Goal: Task Accomplishment & Management: Use online tool/utility

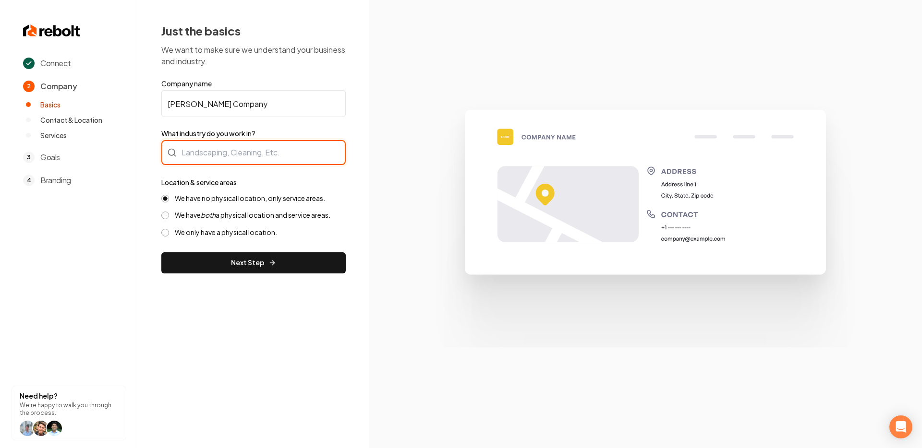
click at [193, 155] on input "What industry do you work in?" at bounding box center [253, 152] width 184 height 25
type input "Garage Door Installa"
click at [281, 104] on input "[PERSON_NAME] Company" at bounding box center [253, 103] width 184 height 27
click at [240, 150] on input "What industry do you work in?" at bounding box center [253, 152] width 184 height 25
type input "D"
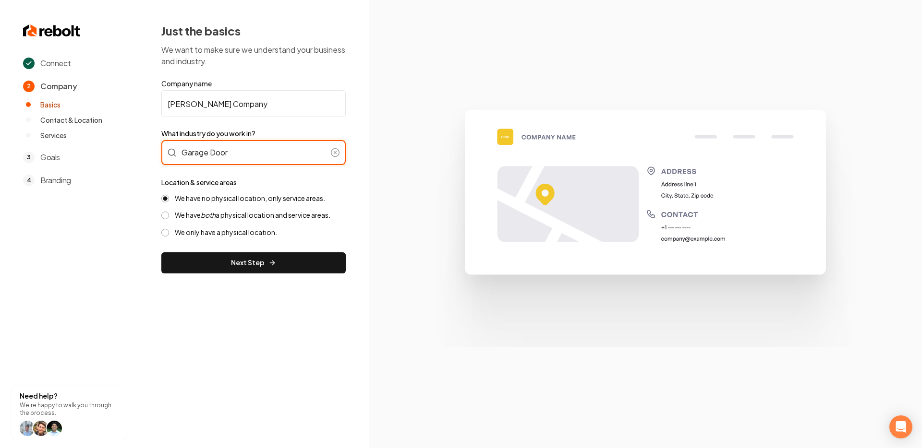
type input "Garage Door"
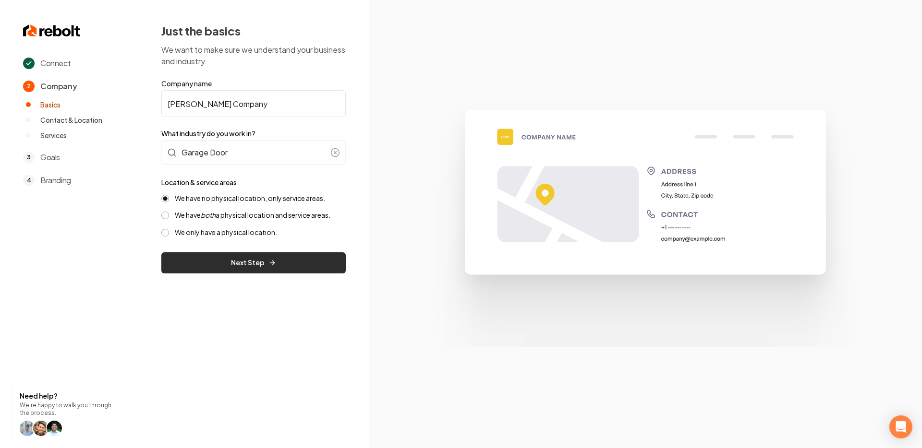
click at [264, 261] on button "Next Step" at bounding box center [253, 263] width 184 height 21
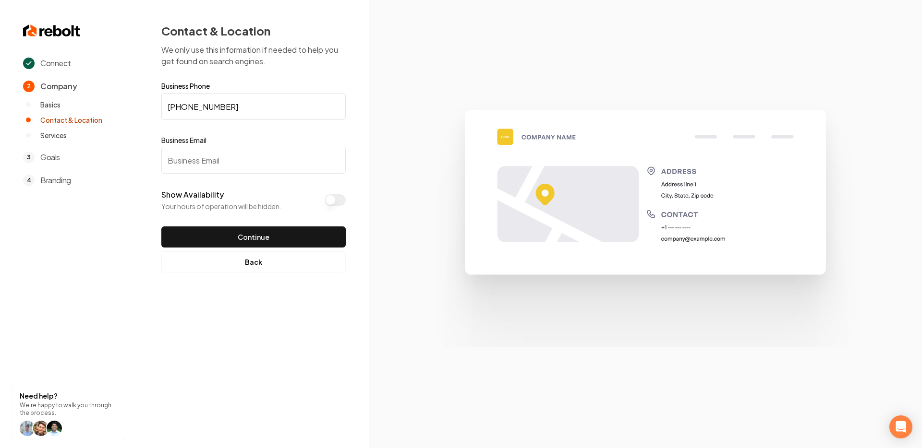
click at [205, 165] on input "Business Email" at bounding box center [253, 160] width 184 height 27
paste input "stevemal@aol.com"
type input "stevemal@aol.com"
click at [324, 196] on div "Show Availability Your hours of operation will be hidden." at bounding box center [253, 200] width 184 height 22
click at [329, 200] on button "Show Availability" at bounding box center [335, 200] width 21 height 12
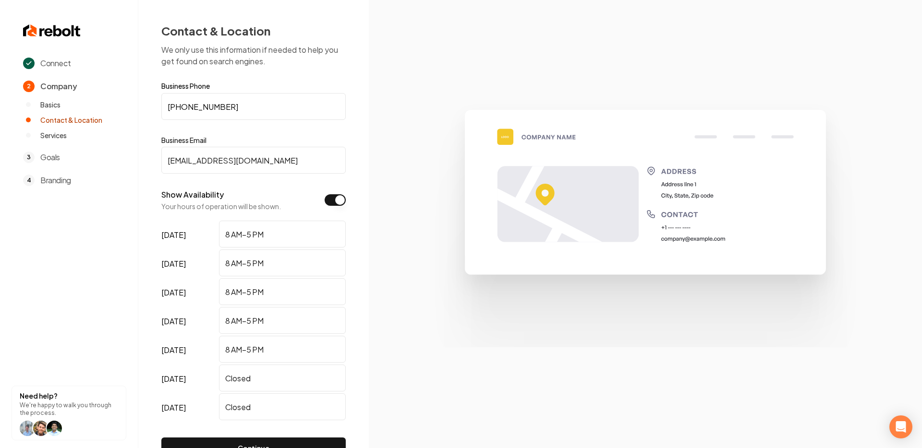
click at [334, 200] on button "Show Availability" at bounding box center [335, 200] width 21 height 12
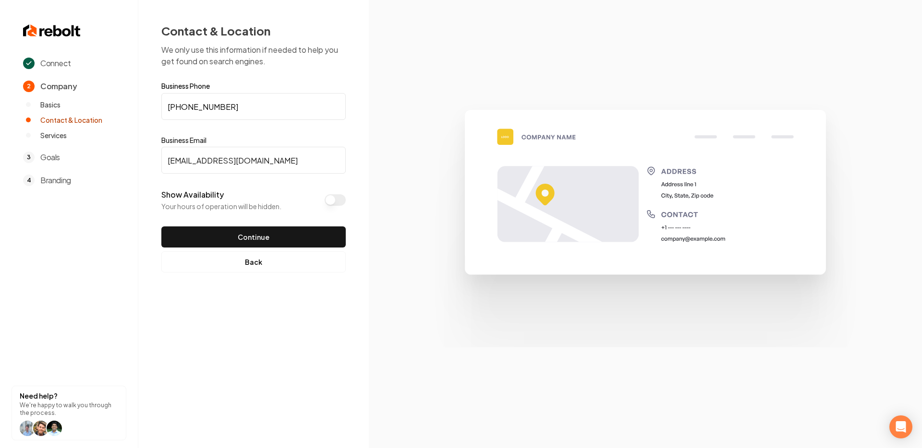
click at [332, 198] on button "Show Availability" at bounding box center [335, 200] width 21 height 12
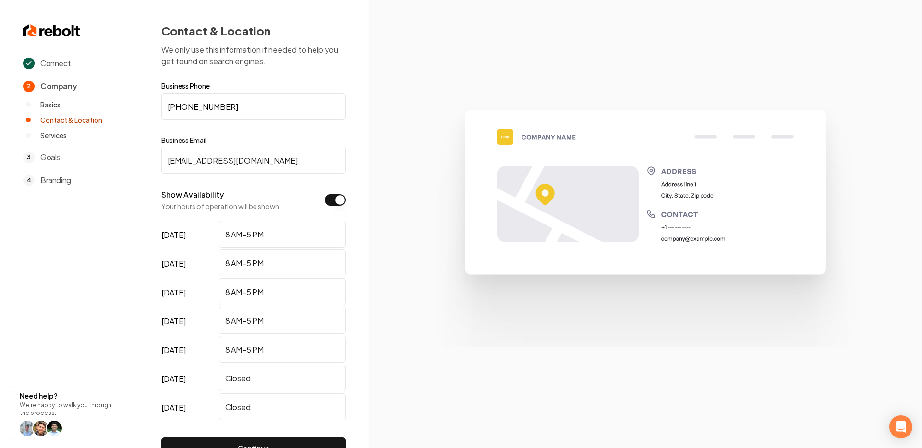
scroll to position [59, 0]
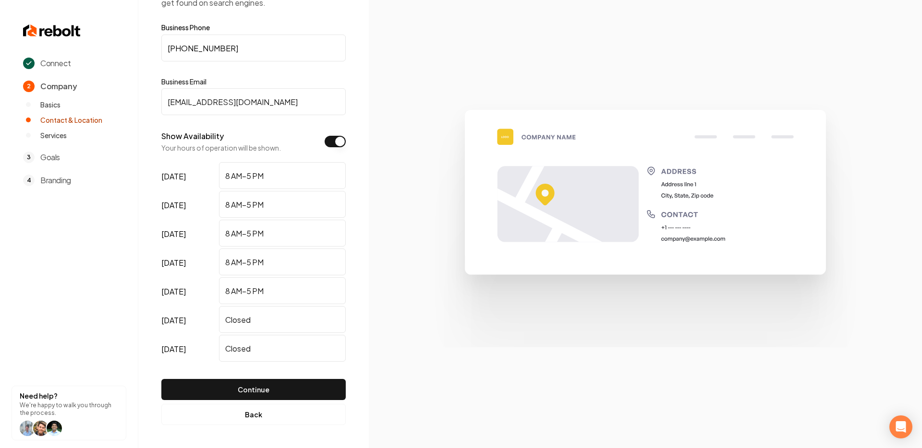
click at [334, 144] on button "Show Availability" at bounding box center [335, 142] width 21 height 12
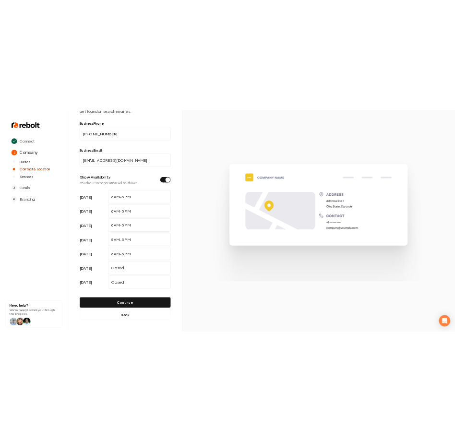
scroll to position [0, 0]
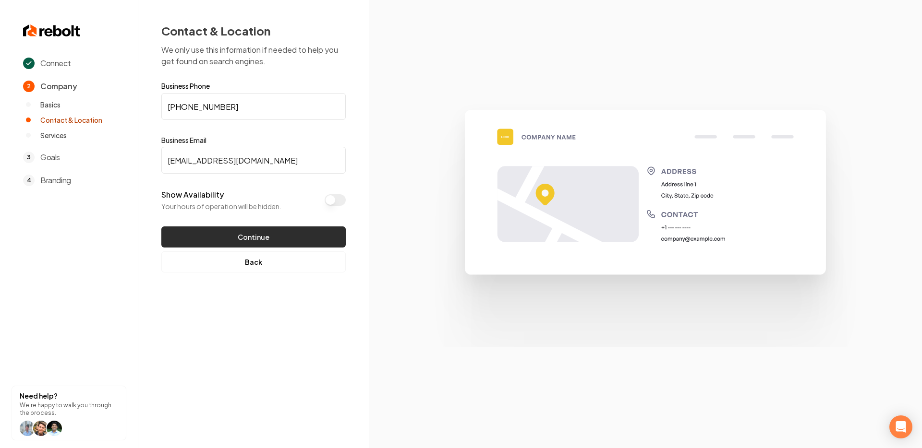
click at [252, 239] on button "Continue" at bounding box center [253, 237] width 184 height 21
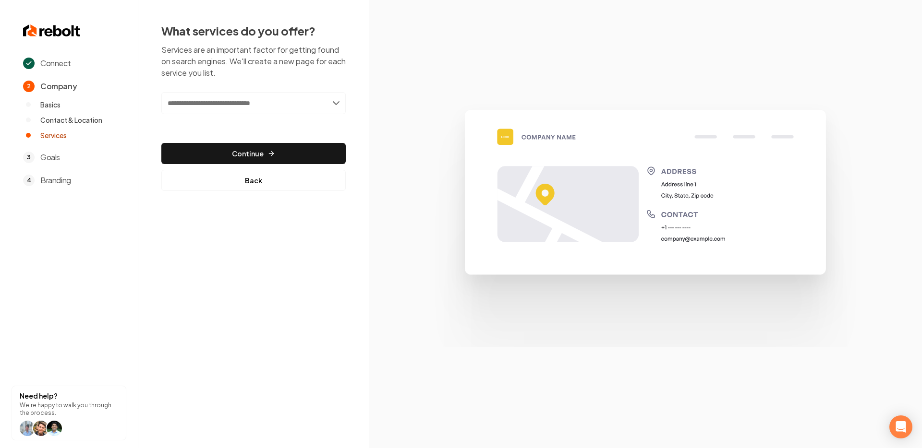
click at [311, 106] on input "text" at bounding box center [253, 103] width 184 height 22
type input "*****"
click at [337, 104] on input "text" at bounding box center [253, 103] width 184 height 22
click at [347, 115] on div "What services do you offer? Services are an important factor for getting found …" at bounding box center [253, 107] width 230 height 214
click at [333, 105] on input "text" at bounding box center [253, 103] width 184 height 22
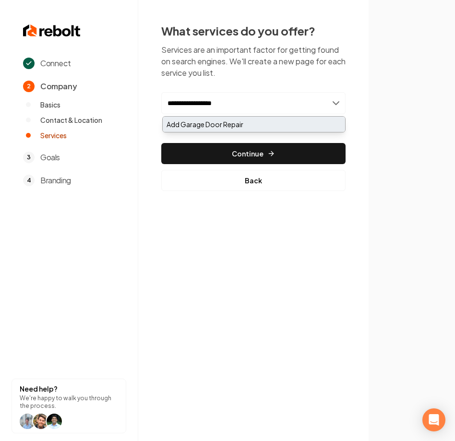
type input "**********"
click at [208, 123] on div "Add Garage Door Repair" at bounding box center [254, 124] width 182 height 15
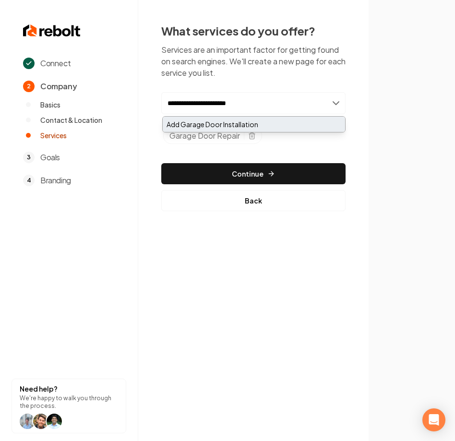
type input "**********"
click at [214, 129] on div "Add Garage Door Installation" at bounding box center [254, 124] width 182 height 15
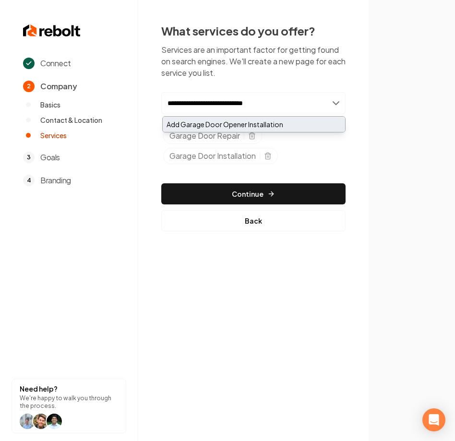
type input "**********"
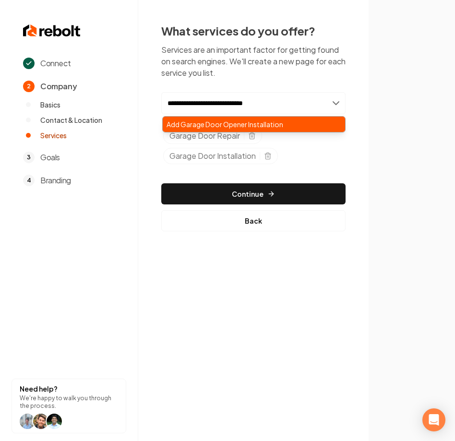
click at [230, 125] on div "Add Garage Door Opener Installation" at bounding box center [254, 124] width 182 height 15
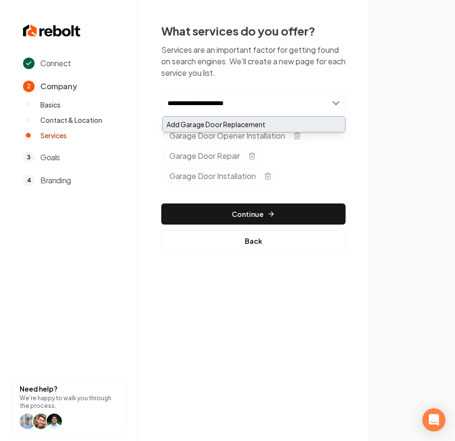
type input "**********"
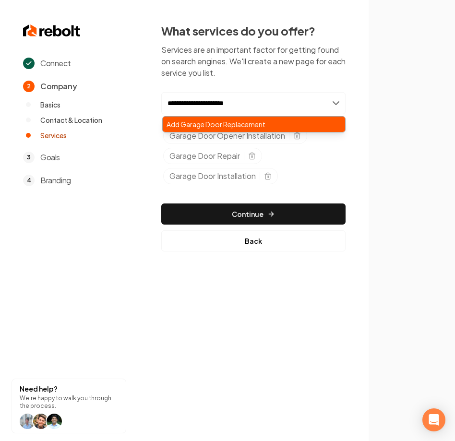
click at [236, 126] on div "Add Garage Door Replacement" at bounding box center [254, 124] width 182 height 15
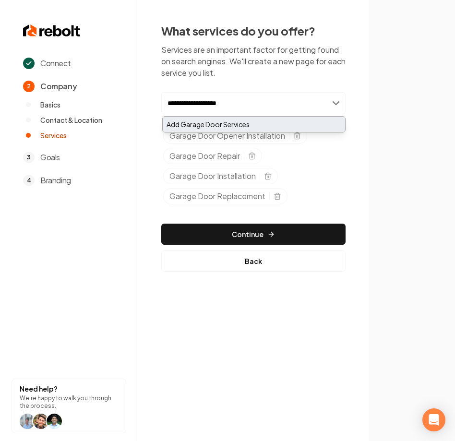
type input "**********"
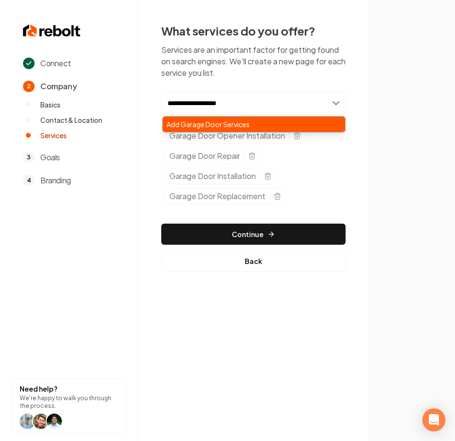
click at [229, 127] on div "Add Garage Door Services" at bounding box center [254, 124] width 182 height 15
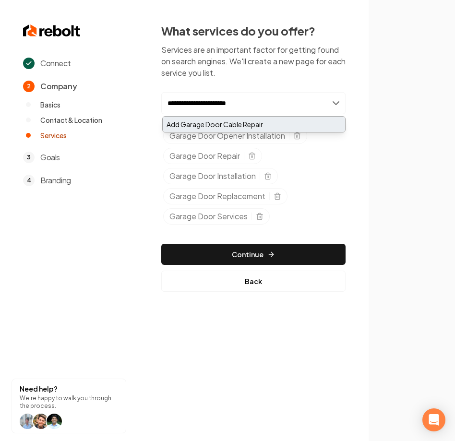
type input "**********"
click at [266, 126] on div "Add Garage Door Cable Repair" at bounding box center [254, 124] width 182 height 15
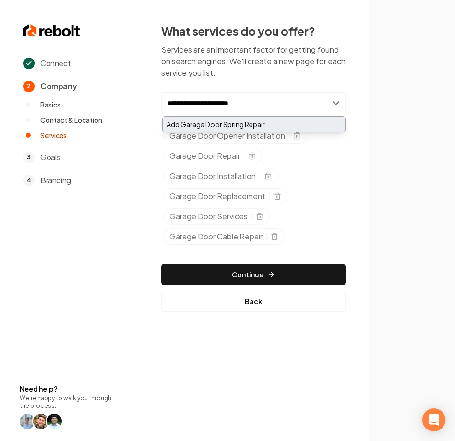
type input "**********"
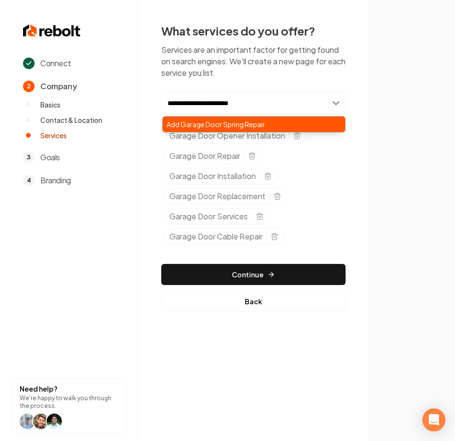
click at [265, 126] on div "Add Garage Door Spring Repair" at bounding box center [254, 124] width 182 height 15
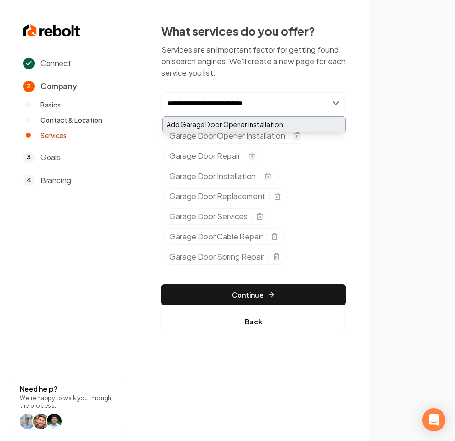
type input "**********"
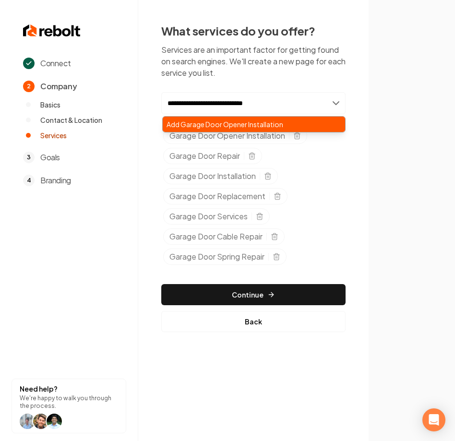
click at [242, 124] on div "Add Garage Door Opener Installation" at bounding box center [254, 124] width 182 height 15
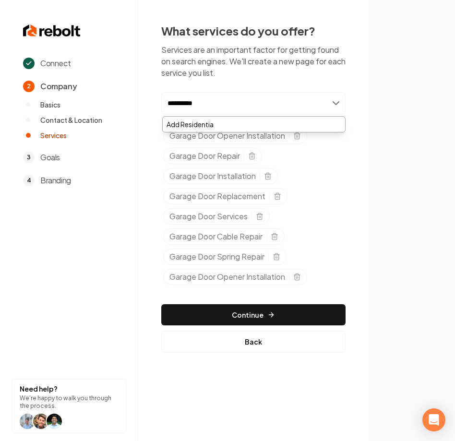
type input "**********"
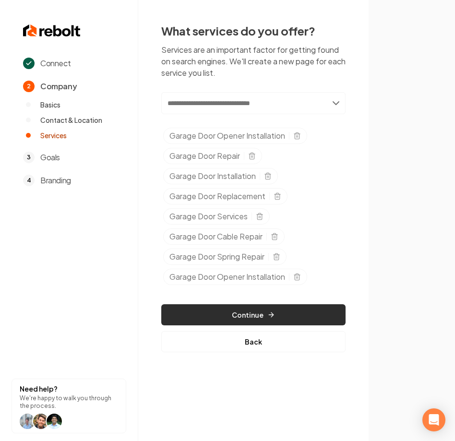
click at [263, 310] on button "Continue" at bounding box center [253, 314] width 184 height 21
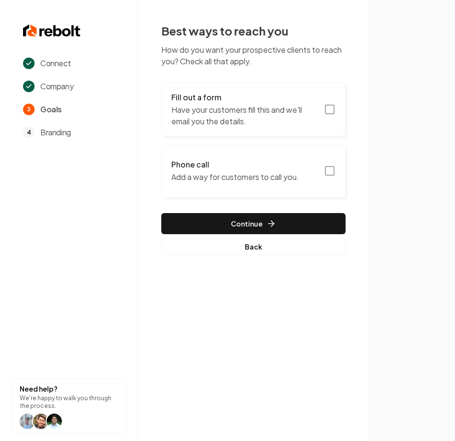
click at [299, 108] on p "Have your customers fill this and we'll email you the details." at bounding box center [244, 115] width 147 height 23
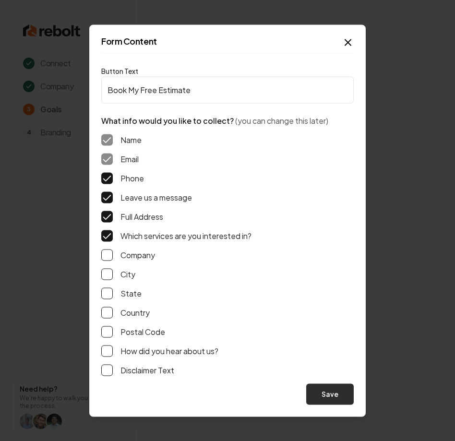
click at [330, 393] on button "Save" at bounding box center [330, 394] width 48 height 21
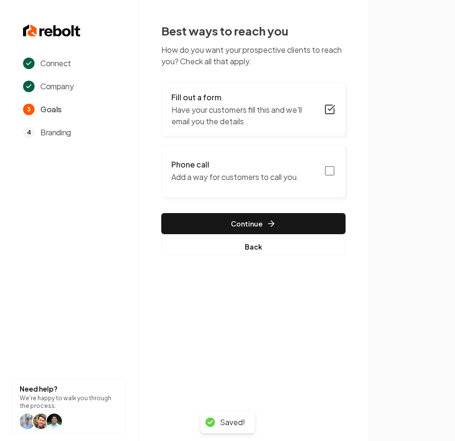
click at [329, 174] on icon "button" at bounding box center [330, 171] width 12 height 12
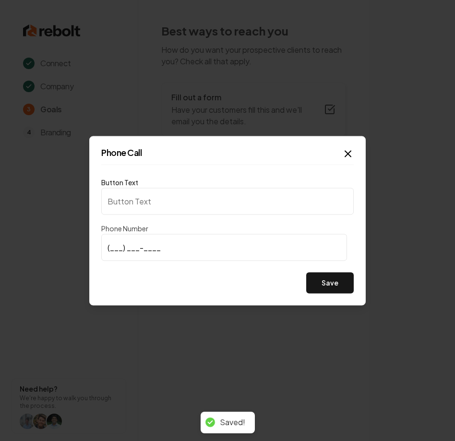
type input "Call us"
type input "[PHONE_NUMBER]"
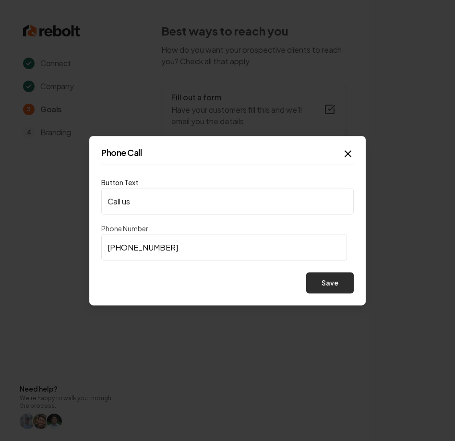
click at [321, 285] on button "Save" at bounding box center [330, 282] width 48 height 21
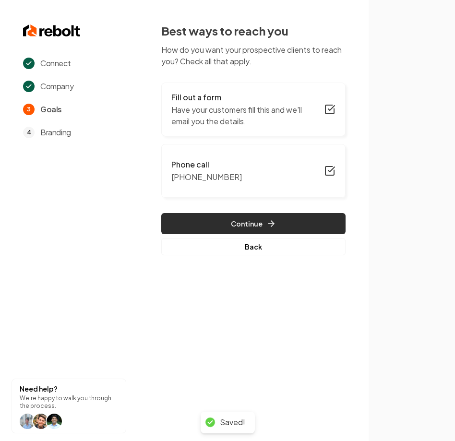
click at [275, 220] on icon "button" at bounding box center [271, 224] width 10 height 10
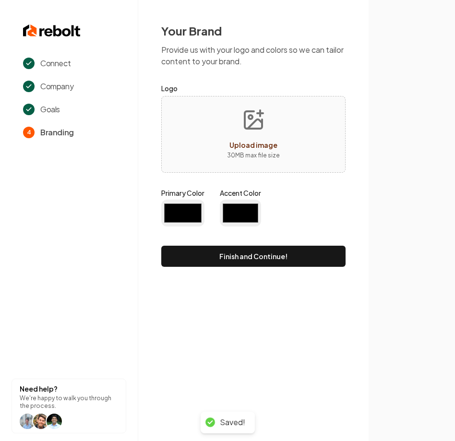
type input "#194d33"
type input "#70be00"
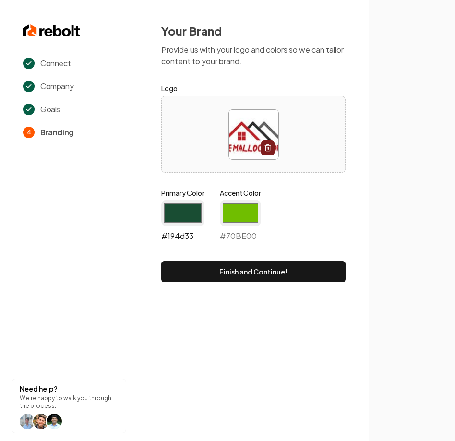
click at [181, 221] on input "#194d33" at bounding box center [182, 213] width 43 height 27
type input "#4a9ec2"
click at [320, 342] on div "Connect Company Goals 4 Branding Need help? We're happy to walk you through the…" at bounding box center [227, 220] width 455 height 441
click at [235, 220] on input "#70be00" at bounding box center [240, 213] width 41 height 27
type input "#c22126"
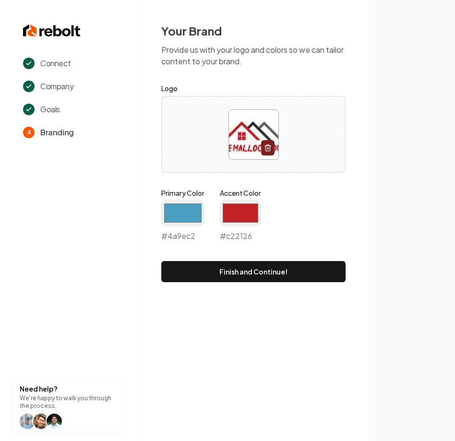
click at [360, 193] on div "Your Brand Provide us with your logo and colors so we can tailor content to you…" at bounding box center [253, 152] width 230 height 305
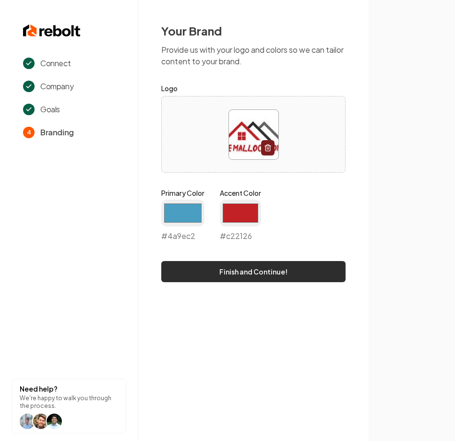
click at [268, 272] on button "Finish and Continue!" at bounding box center [253, 271] width 184 height 21
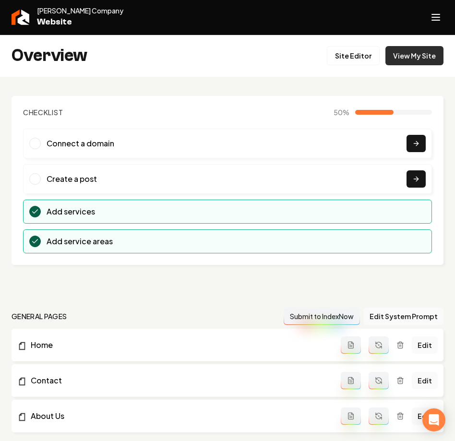
click at [411, 54] on link "View My Site" at bounding box center [415, 55] width 58 height 19
click at [350, 52] on link "Site Editor" at bounding box center [353, 55] width 53 height 19
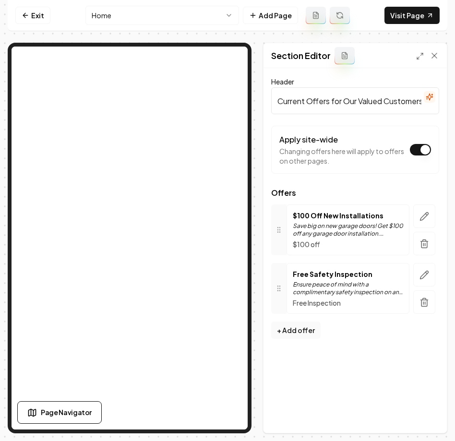
click at [381, 292] on p "Ensure peace of mind with a complimentary safety inspection on any garage door …" at bounding box center [348, 288] width 110 height 15
click at [423, 278] on icon "button" at bounding box center [425, 275] width 8 height 8
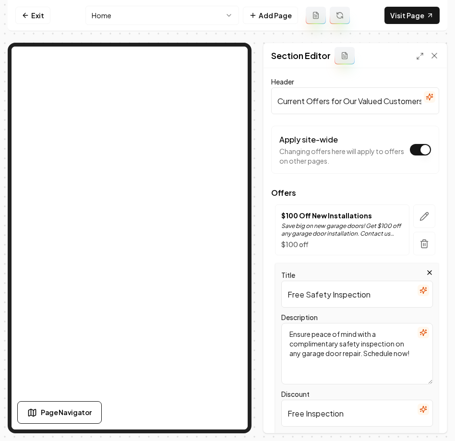
click at [364, 297] on input "Free Safety Inspection" at bounding box center [357, 294] width 152 height 27
click at [302, 295] on input "Free Safety Inspection" at bounding box center [357, 294] width 152 height 27
type input "Free Estimates"
click at [423, 334] on icon "button" at bounding box center [424, 333] width 8 height 8
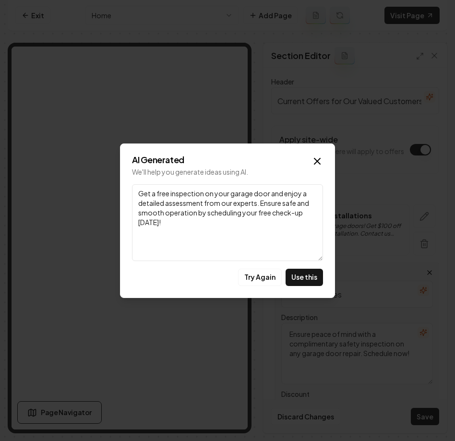
click at [225, 238] on textarea "Get a free inspection on your garage door and enjoy a detailed assessment from …" at bounding box center [227, 222] width 191 height 77
click at [314, 161] on icon "button" at bounding box center [318, 162] width 12 height 12
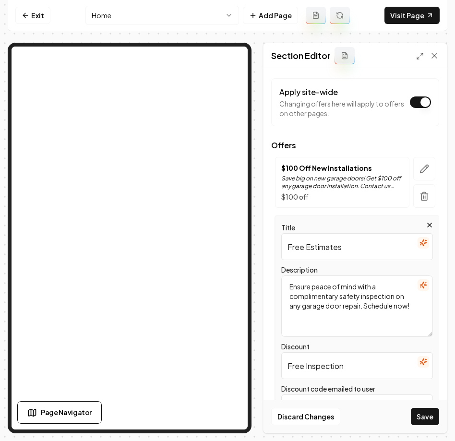
scroll to position [61, 0]
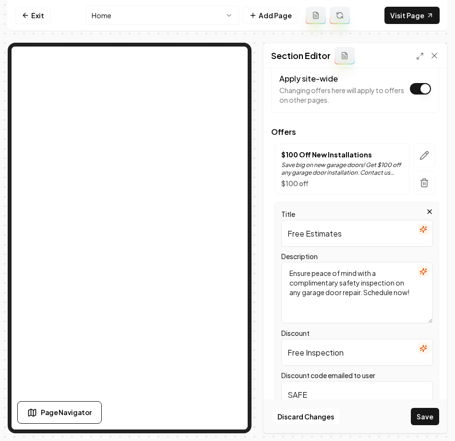
click at [356, 296] on textarea "Ensure peace of mind with a complimentary safety inspection on any garage door …" at bounding box center [357, 292] width 152 height 61
click at [400, 294] on textarea "Ensure peace of mind with a complimentary safety inspection on any garage door …" at bounding box center [357, 292] width 152 height 61
drag, startPoint x: 410, startPoint y: 293, endPoint x: 278, endPoint y: 272, distance: 134.1
click at [278, 272] on div "Title Free Estimates Description Ensure peace of mind with a complimentary safe…" at bounding box center [357, 326] width 164 height 248
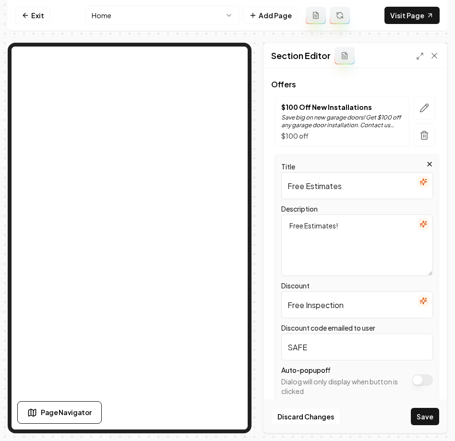
scroll to position [109, 0]
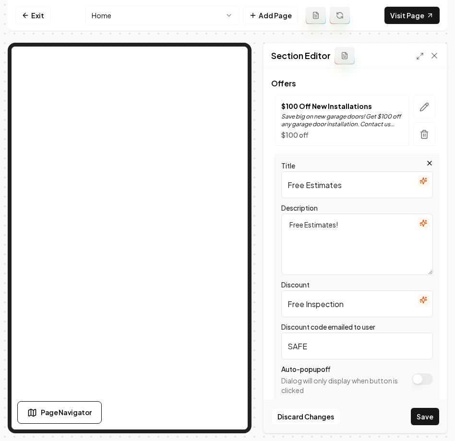
type textarea "Free Estimates!"
click at [356, 299] on input "Free Inspection" at bounding box center [357, 303] width 152 height 27
click at [332, 299] on input "Free Inspection" at bounding box center [357, 303] width 152 height 27
click at [330, 299] on input "Free Inspection" at bounding box center [357, 303] width 152 height 27
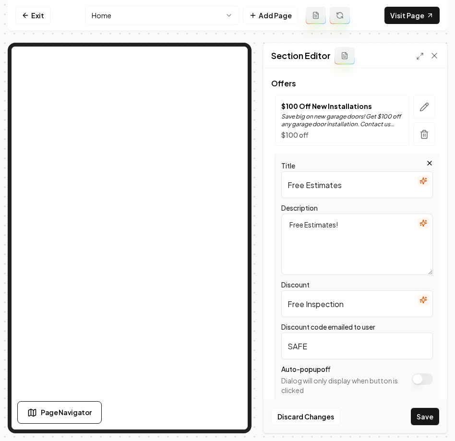
click at [330, 299] on input "Free Inspection" at bounding box center [357, 303] width 152 height 27
type input "Free Estimate"
click at [330, 350] on input "SAFE" at bounding box center [357, 346] width 152 height 27
type input "S"
click at [344, 303] on input "Free Estimate" at bounding box center [357, 303] width 152 height 27
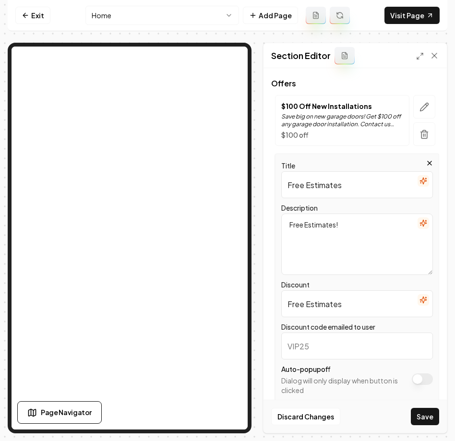
type input "Free Estimates"
click at [322, 339] on input "Discount code emailed to user" at bounding box center [357, 346] width 152 height 27
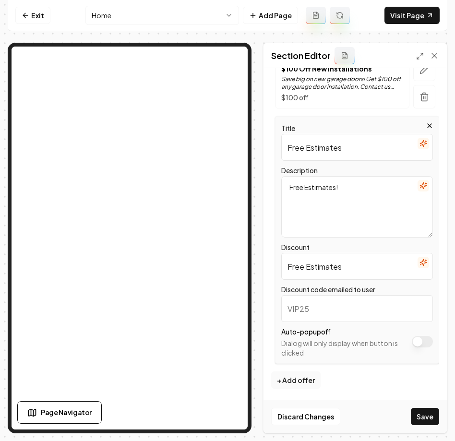
scroll to position [147, 0]
type input "F"
type input "e"
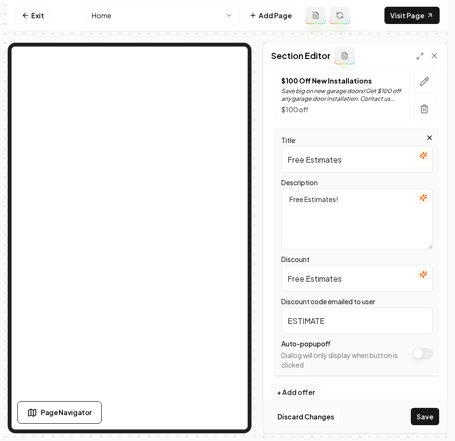
scroll to position [135, 0]
type input "ESTIMATE"
click at [358, 230] on textarea "Free Estimates!" at bounding box center [357, 218] width 152 height 61
click at [423, 199] on icon "button" at bounding box center [424, 197] width 8 height 8
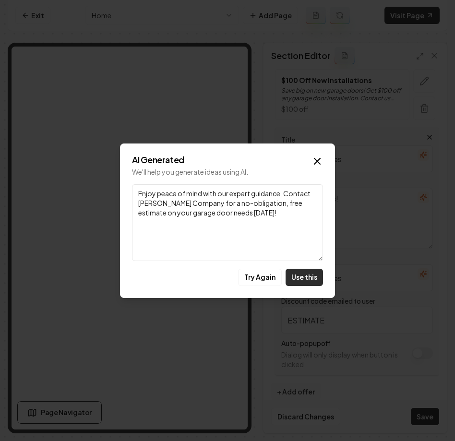
click at [305, 281] on button "Use this" at bounding box center [304, 277] width 37 height 17
type textarea "Enjoy peace of mind with our expert guidance. Contact George Malloch Company fo…"
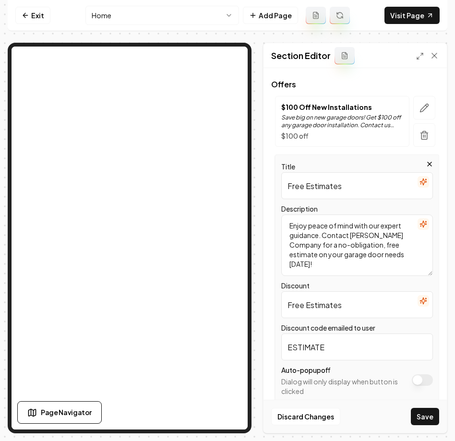
scroll to position [147, 0]
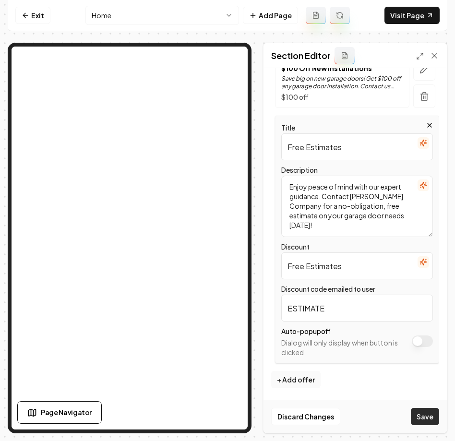
click at [423, 415] on button "Save" at bounding box center [425, 416] width 28 height 17
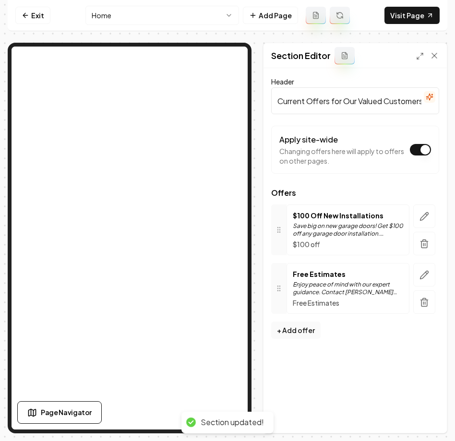
scroll to position [0, 0]
click at [423, 220] on icon "button" at bounding box center [425, 217] width 10 height 10
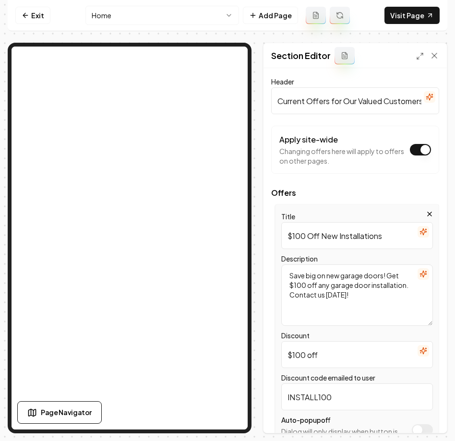
click at [382, 237] on input "$100 Off New Installations" at bounding box center [357, 235] width 152 height 27
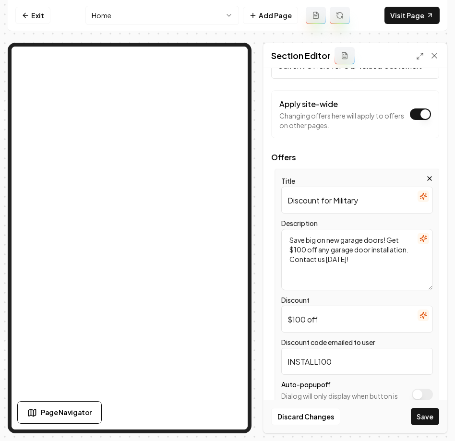
scroll to position [38, 0]
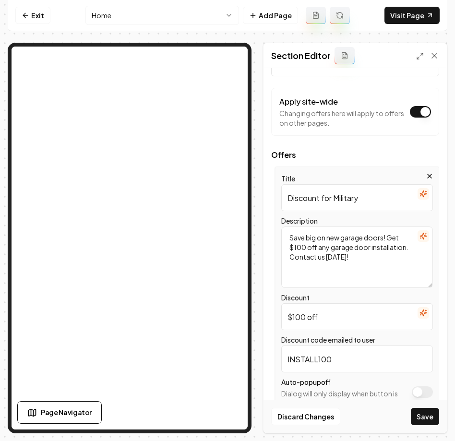
type input "Discount for Military"
click at [373, 270] on textarea "Save big on new garage doors! Get $100 off any garage door installation. Contac…" at bounding box center [357, 257] width 152 height 61
click at [347, 314] on input "$100 off" at bounding box center [357, 316] width 152 height 27
drag, startPoint x: 337, startPoint y: 361, endPoint x: 267, endPoint y: 361, distance: 69.6
click at [268, 361] on div "Header Current Offers for Our Valued Customers Apply site-wide Changing offers …" at bounding box center [355, 250] width 183 height 365
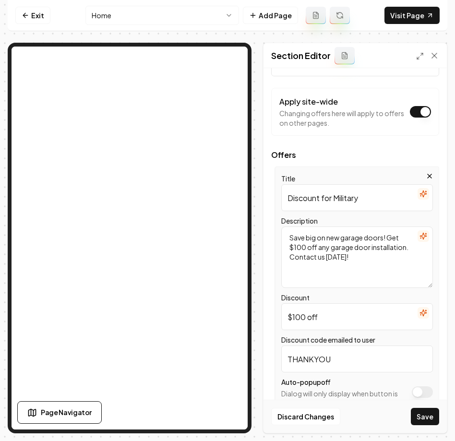
type input "THANKYOU"
click at [339, 316] on input "$100 off" at bounding box center [357, 316] width 152 height 27
click at [321, 198] on input "Discount for Military" at bounding box center [357, 197] width 152 height 27
type input "Discounts for Military"
click at [326, 323] on input "$100 off" at bounding box center [357, 316] width 152 height 27
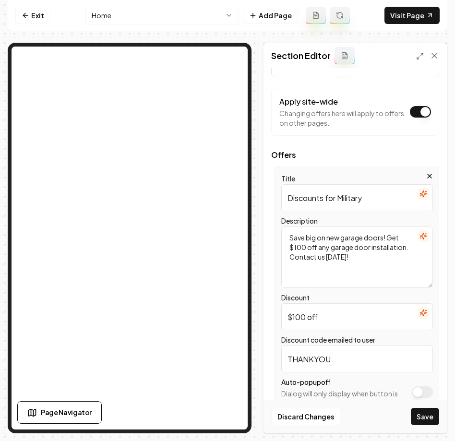
drag, startPoint x: 329, startPoint y: 314, endPoint x: 310, endPoint y: 312, distance: 19.7
click at [310, 312] on input "$100 off" at bounding box center [357, 316] width 152 height 27
click at [362, 323] on input "$100 off" at bounding box center [357, 316] width 152 height 27
click at [362, 271] on textarea "Save big on new garage doors! Get $100 off any garage door installation. Contac…" at bounding box center [357, 257] width 152 height 61
drag, startPoint x: 366, startPoint y: 263, endPoint x: 262, endPoint y: 233, distance: 108.4
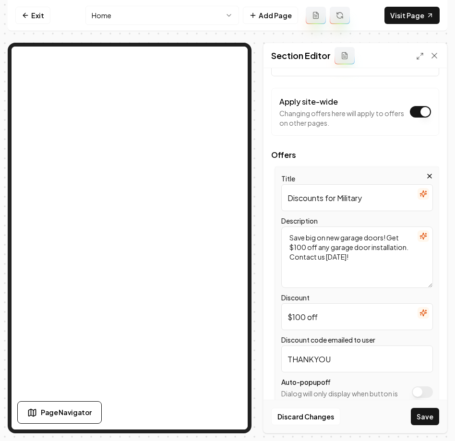
click at [262, 233] on div "Page Settings Section Editor Header Current Offers for Our Valued Customers App…" at bounding box center [228, 238] width 440 height 391
type textarea "Thank you for your Service, Discount for Military"
click at [426, 236] on icon "button" at bounding box center [423, 236] width 6 height 6
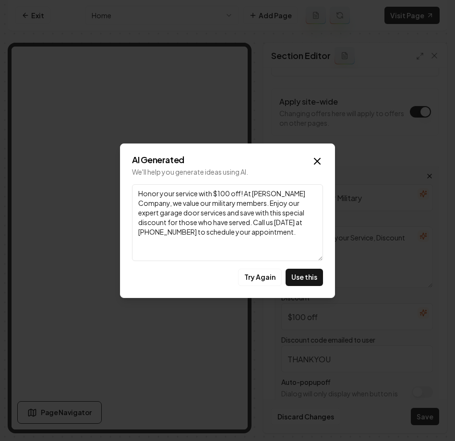
drag, startPoint x: 271, startPoint y: 235, endPoint x: 255, endPoint y: 226, distance: 17.6
click at [255, 226] on textarea "Honor your service with $100 off! At George Malloch Company, we value our milit…" at bounding box center [227, 222] width 191 height 77
type textarea "Honor your service with $100 off! At George Malloch Company, we value our milit…"
click at [301, 277] on button "Use this" at bounding box center [304, 277] width 37 height 17
type textarea "Honor your service with $100 off! At George Malloch Company, we value our milit…"
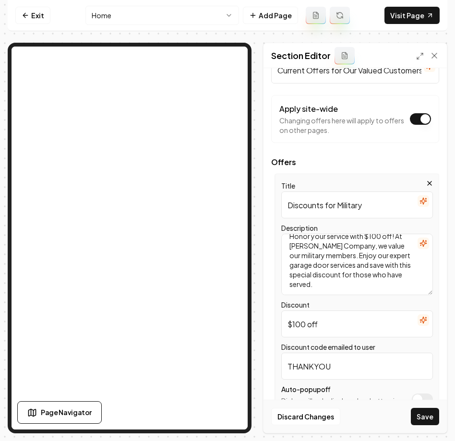
scroll to position [0, 0]
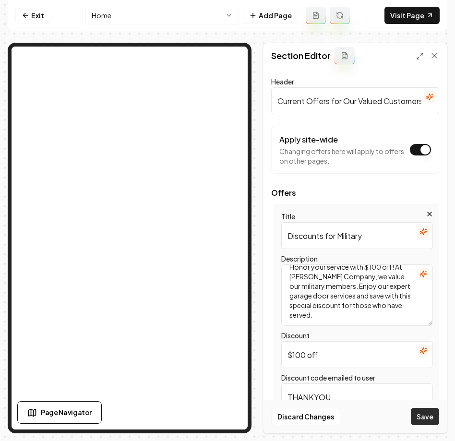
click at [420, 418] on button "Save" at bounding box center [425, 416] width 28 height 17
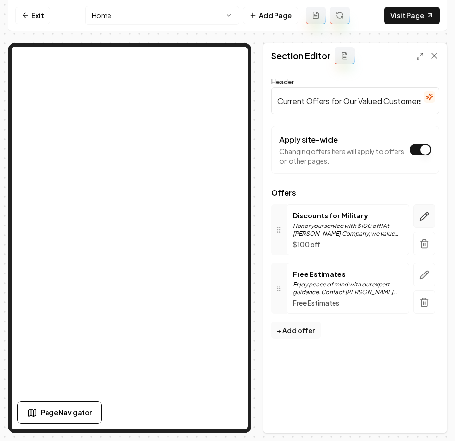
click at [425, 220] on icon "button" at bounding box center [425, 217] width 10 height 10
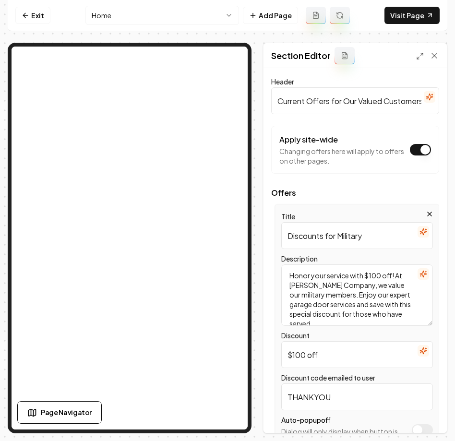
drag, startPoint x: 396, startPoint y: 278, endPoint x: 276, endPoint y: 275, distance: 120.1
click at [276, 275] on div "Title Discounts for Military Description Honor your service with $100 off! At G…" at bounding box center [357, 329] width 164 height 248
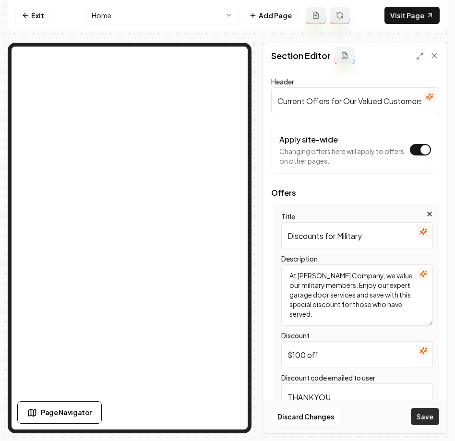
type textarea "At George Malloch Company, we value our military members. Enjoy our expert gara…"
click at [423, 419] on button "Save" at bounding box center [425, 416] width 28 height 17
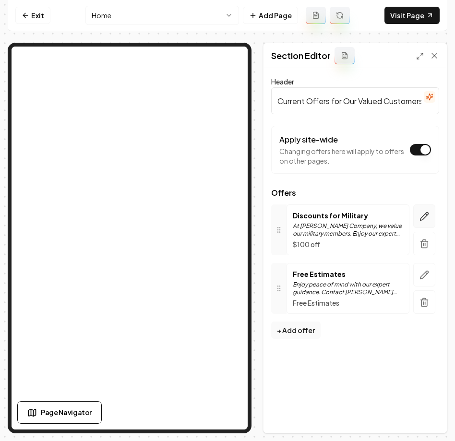
click at [426, 216] on icon "button" at bounding box center [425, 216] width 8 height 8
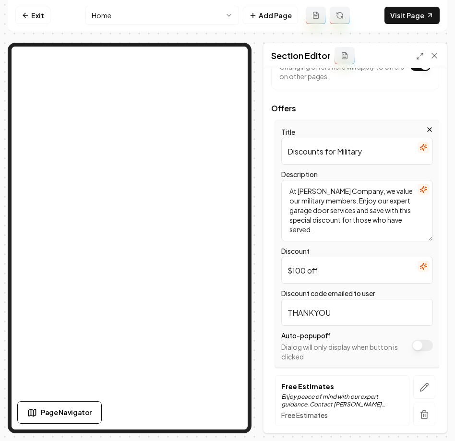
scroll to position [114, 0]
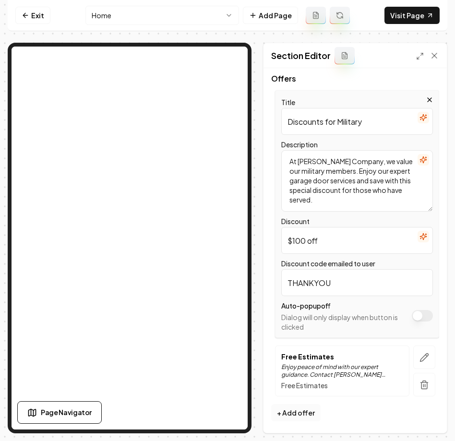
click at [291, 418] on button "+ Add offer" at bounding box center [295, 412] width 49 height 17
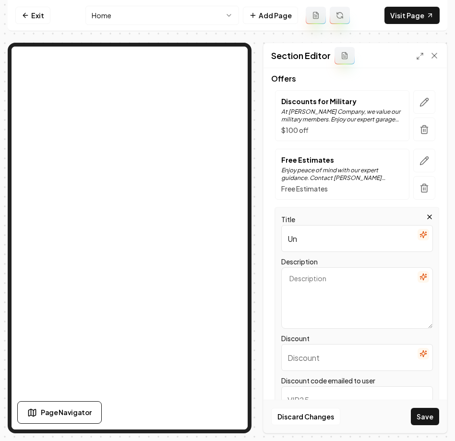
type input "U"
type input "Discounts for First Responders"
click at [340, 298] on textarea "Description" at bounding box center [357, 297] width 152 height 61
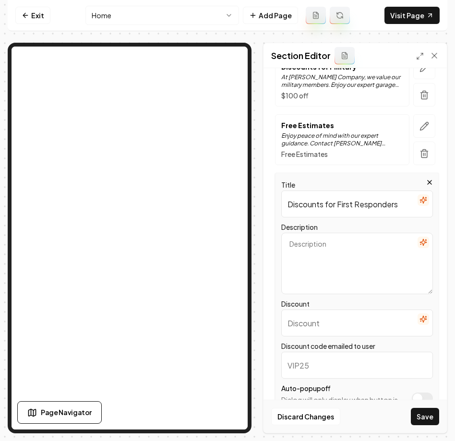
scroll to position [153, 0]
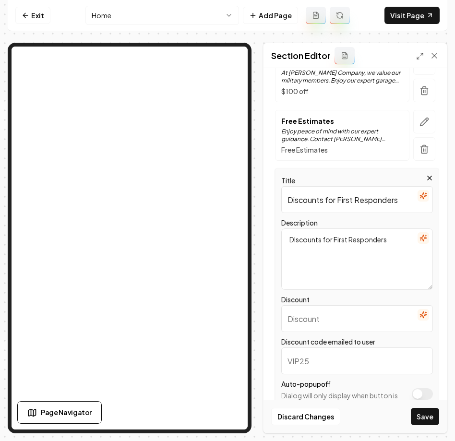
type textarea "DIscounts for First Responders"
click at [318, 328] on input "Discount" at bounding box center [357, 318] width 152 height 27
type input "$100 Off"
click at [318, 360] on input "Discount code emailed to user" at bounding box center [357, 361] width 152 height 27
type input "THANKYOU"
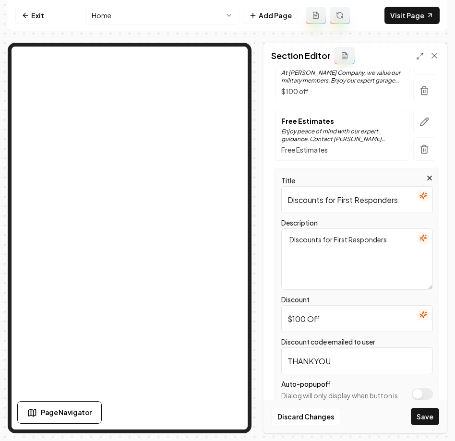
click at [421, 242] on button "button" at bounding box center [424, 238] width 12 height 12
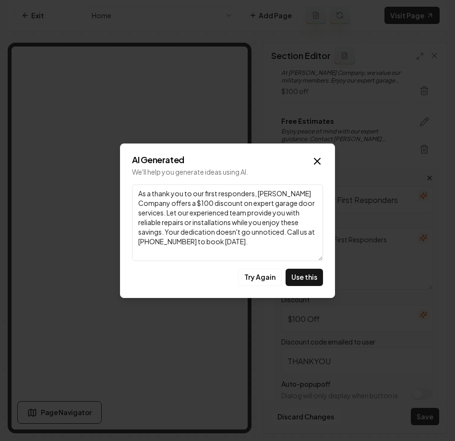
drag, startPoint x: 259, startPoint y: 245, endPoint x: 288, endPoint y: 232, distance: 31.4
click at [288, 232] on textarea "As a thank you to our first responders, George Malloch Company offers a $100 di…" at bounding box center [227, 222] width 191 height 77
type textarea "As a thank you to our first responders, George Malloch Company offers a $100 di…"
click at [303, 277] on button "Use this" at bounding box center [304, 277] width 37 height 17
type textarea "As a thank you to our first responders, George Malloch Company offers a $100 di…"
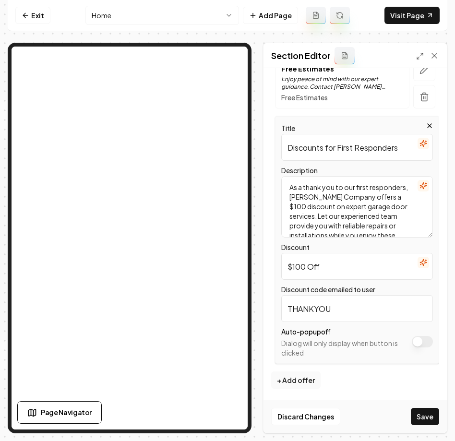
scroll to position [206, 0]
click at [421, 416] on button "Save" at bounding box center [425, 416] width 28 height 17
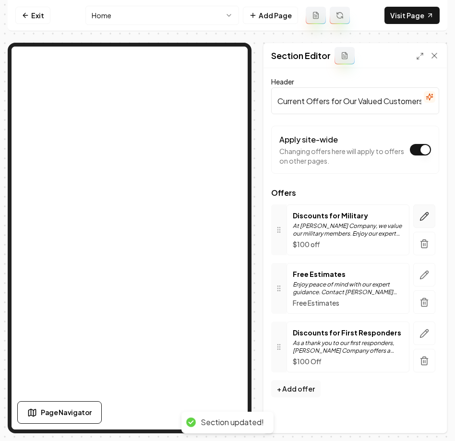
click at [425, 222] on button "button" at bounding box center [424, 217] width 22 height 24
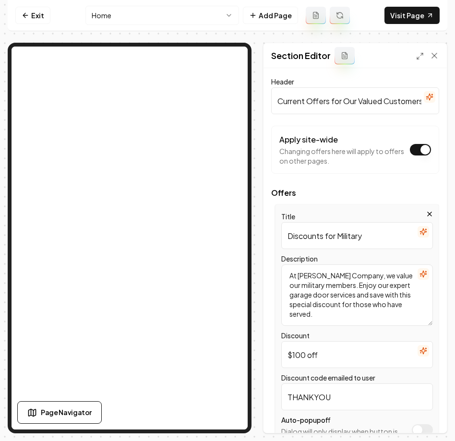
click at [311, 355] on input "$100 off" at bounding box center [357, 354] width 152 height 27
type input "$100 Off"
click at [427, 414] on button "Save" at bounding box center [425, 416] width 28 height 17
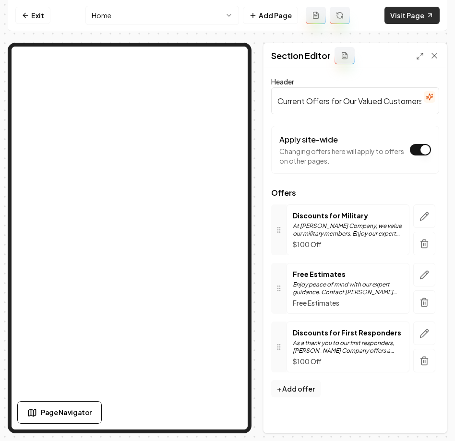
click at [412, 19] on link "Visit Page" at bounding box center [412, 15] width 55 height 17
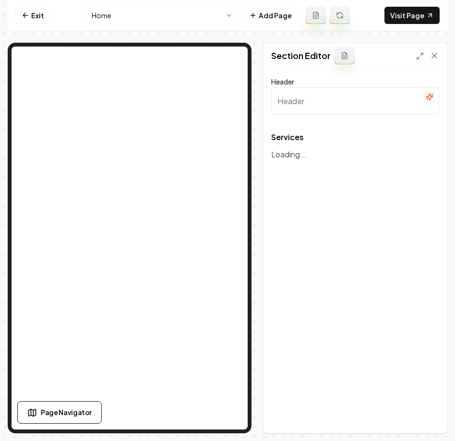
type input "Our Garage Door Services"
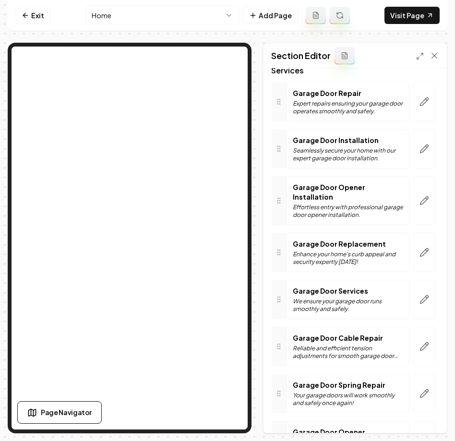
scroll to position [113, 0]
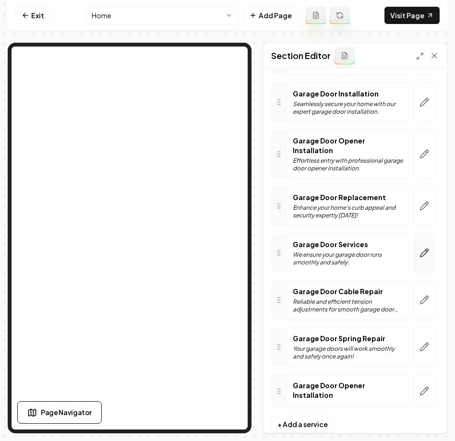
click at [421, 248] on icon "button" at bounding box center [425, 253] width 10 height 10
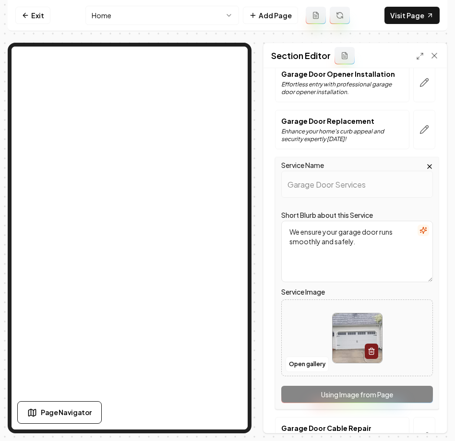
scroll to position [190, 0]
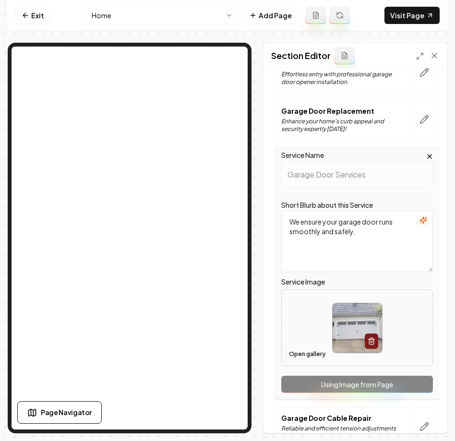
click at [313, 352] on button "Open gallery" at bounding box center [307, 354] width 43 height 15
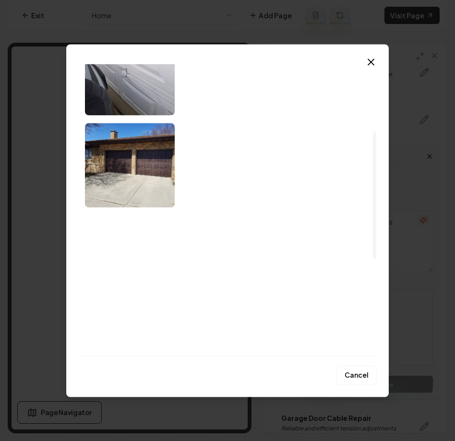
scroll to position [157, 0]
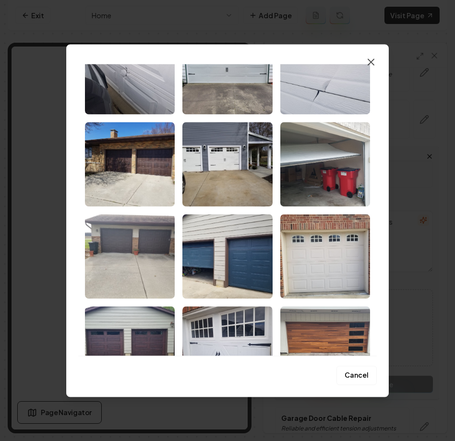
click at [373, 60] on icon "button" at bounding box center [371, 62] width 6 height 6
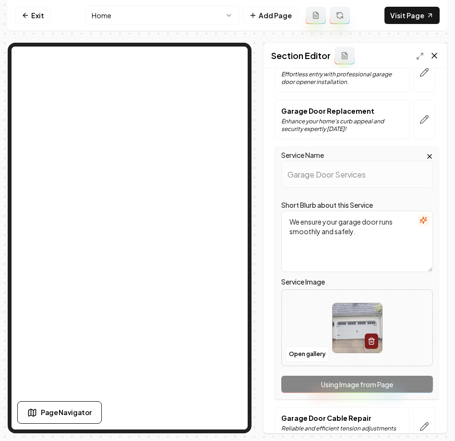
click at [433, 57] on icon at bounding box center [434, 55] width 5 height 5
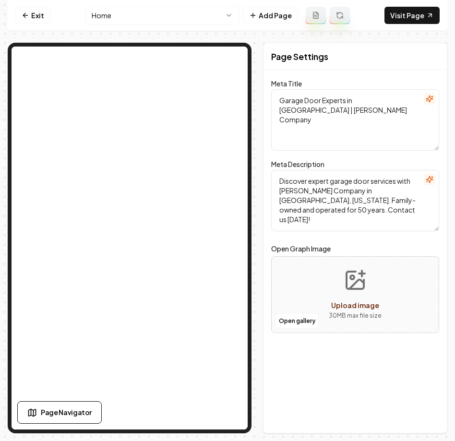
scroll to position [0, 0]
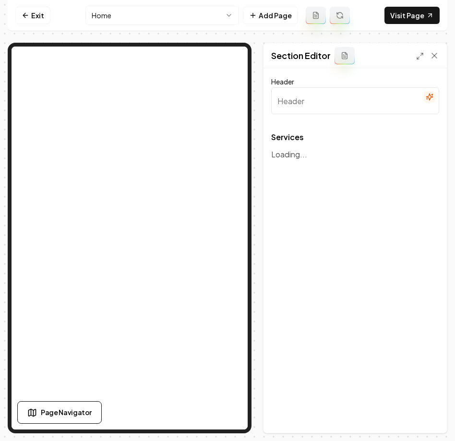
click at [258, 186] on div "Page Settings Section Editor Header Services To pick up a draggable item, press…" at bounding box center [228, 238] width 440 height 391
type input "Our Garage Door Services"
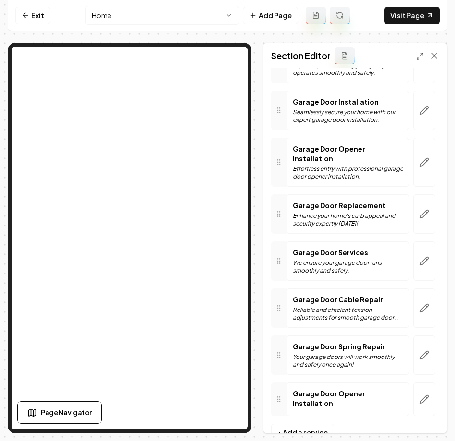
scroll to position [113, 0]
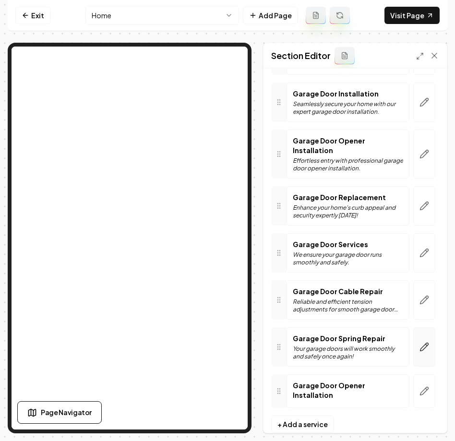
click at [421, 343] on icon "button" at bounding box center [425, 347] width 8 height 8
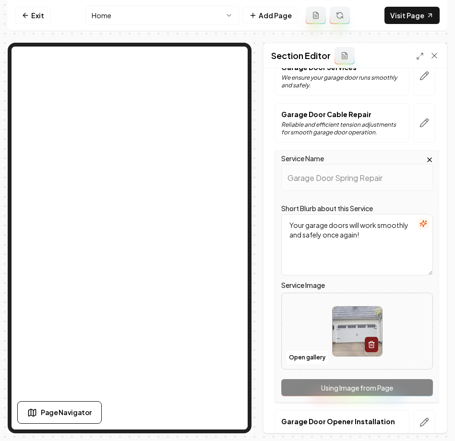
scroll to position [280, 0]
click at [307, 350] on button "Open gallery" at bounding box center [307, 357] width 43 height 15
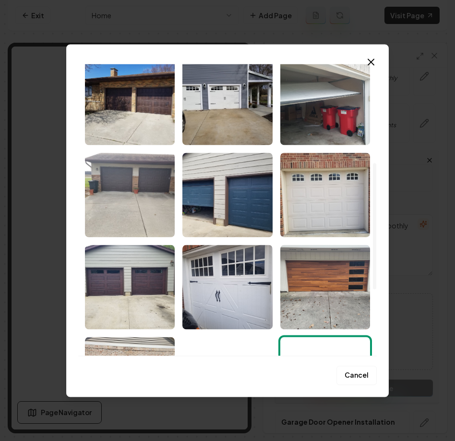
scroll to position [155, 0]
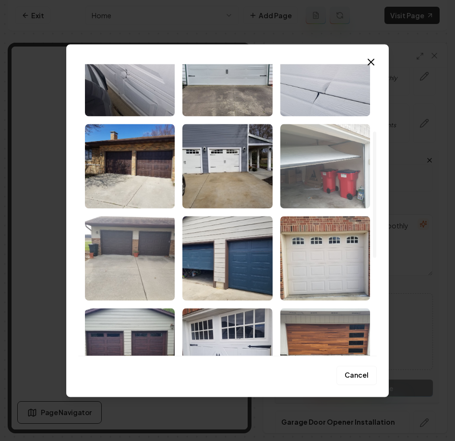
click at [323, 154] on img "Select image image_68c1938c5c7cd75eb8d0ad61.jpeg" at bounding box center [325, 166] width 90 height 85
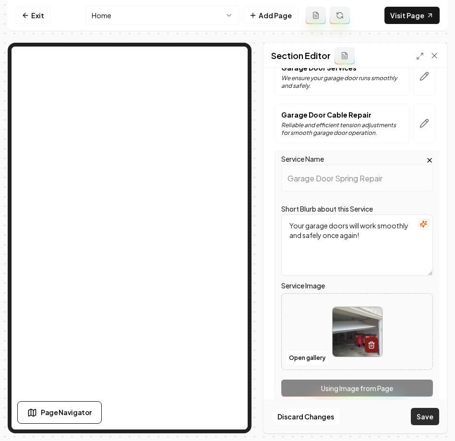
click at [426, 418] on button "Save" at bounding box center [425, 416] width 28 height 17
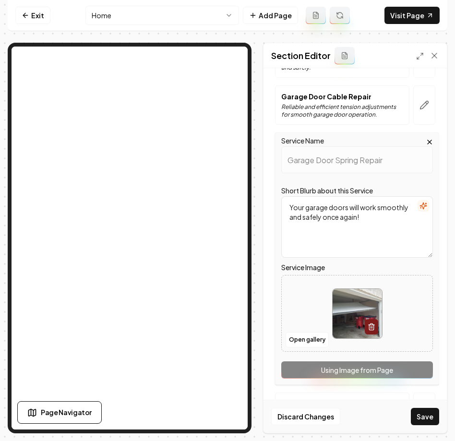
scroll to position [326, 0]
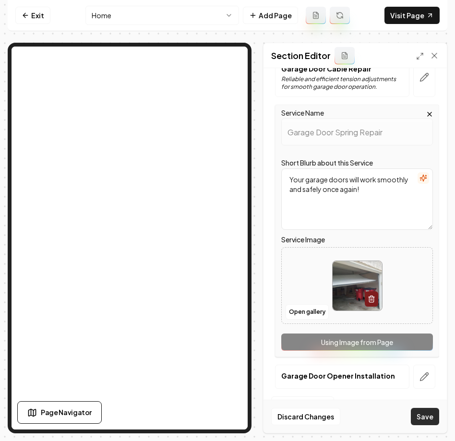
click at [425, 419] on button "Save" at bounding box center [425, 416] width 28 height 17
click at [420, 374] on icon "button" at bounding box center [425, 377] width 10 height 10
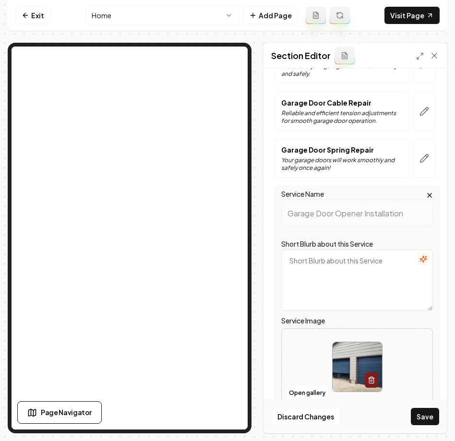
scroll to position [342, 0]
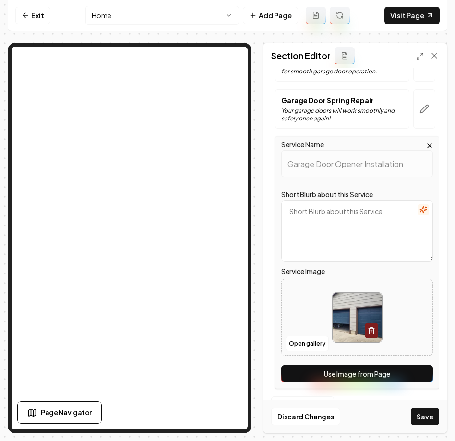
click at [429, 143] on icon "button" at bounding box center [430, 146] width 8 height 8
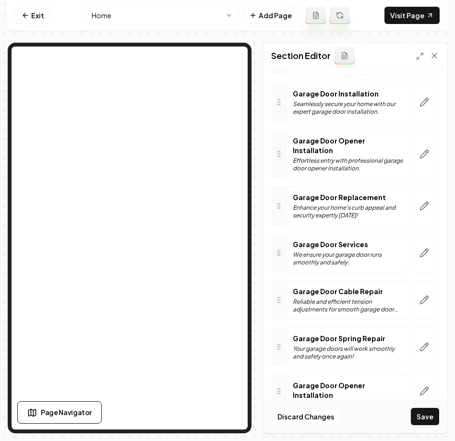
click at [285, 382] on div at bounding box center [278, 392] width 15 height 34
click at [279, 387] on icon at bounding box center [279, 391] width 8 height 8
drag, startPoint x: 279, startPoint y: 379, endPoint x: 324, endPoint y: 380, distance: 45.1
click at [324, 380] on div "Garage Door Opener Installation" at bounding box center [355, 392] width 168 height 34
click at [383, 381] on p "Garage Door Opener Installation" at bounding box center [348, 390] width 110 height 19
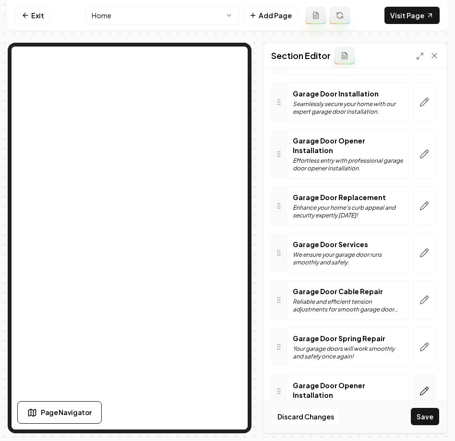
click at [423, 387] on icon "button" at bounding box center [425, 392] width 10 height 10
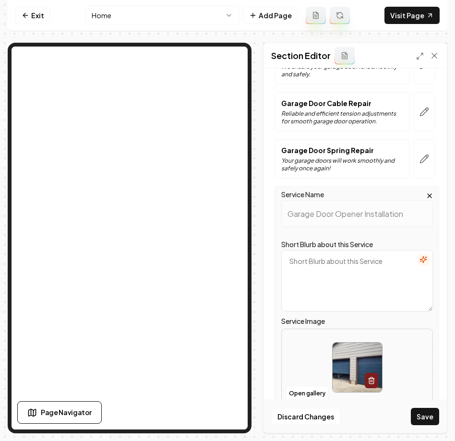
scroll to position [342, 0]
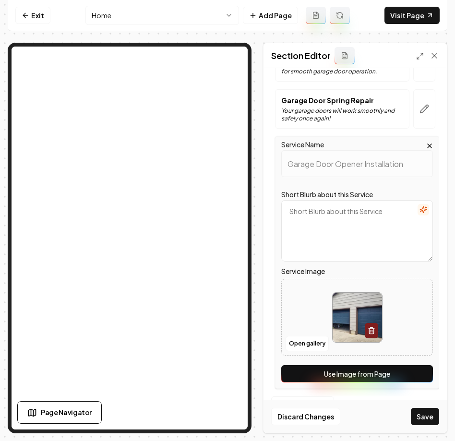
click at [432, 141] on div "Service Name Garage Door Opener Installation" at bounding box center [357, 158] width 152 height 38
click at [417, 418] on button "Save" at bounding box center [425, 416] width 28 height 17
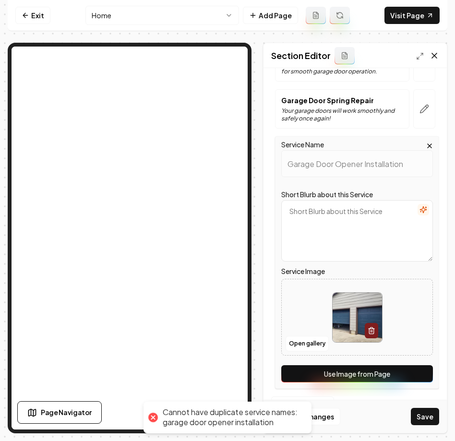
click at [434, 53] on icon at bounding box center [435, 56] width 10 height 10
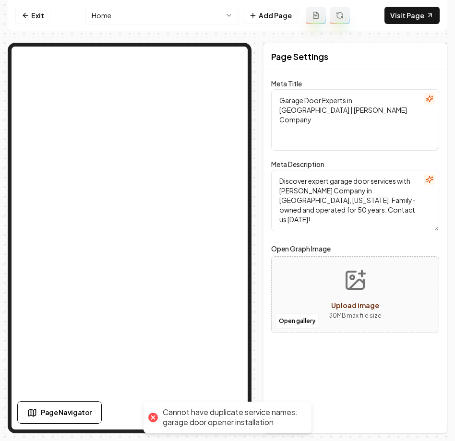
scroll to position [0, 0]
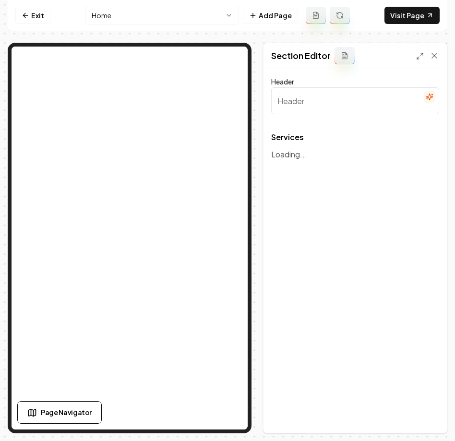
type input "Our Garage Door Services"
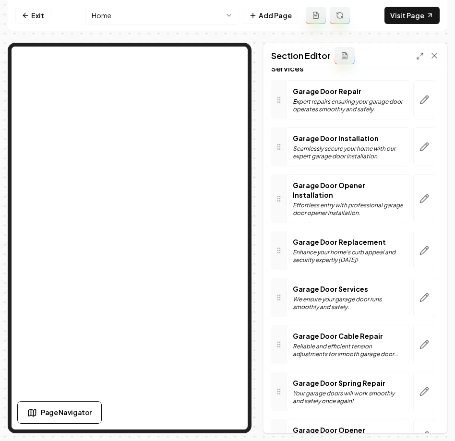
scroll to position [113, 0]
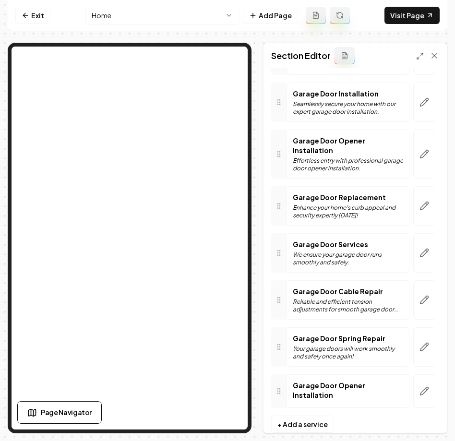
click at [282, 381] on div at bounding box center [278, 392] width 15 height 34
click at [326, 381] on p "Garage Door Opener Installation" at bounding box center [348, 390] width 110 height 19
click at [417, 380] on button "button" at bounding box center [424, 392] width 22 height 34
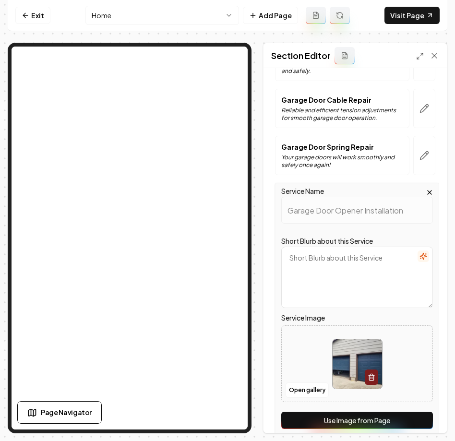
scroll to position [282, 0]
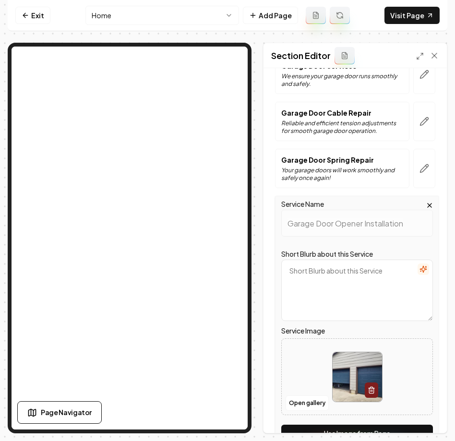
click at [341, 246] on div "Service Name Garage Door Opener Installation Short Blurb about this Service Ser…" at bounding box center [357, 322] width 164 height 253
click at [429, 203] on icon "button" at bounding box center [430, 206] width 8 height 8
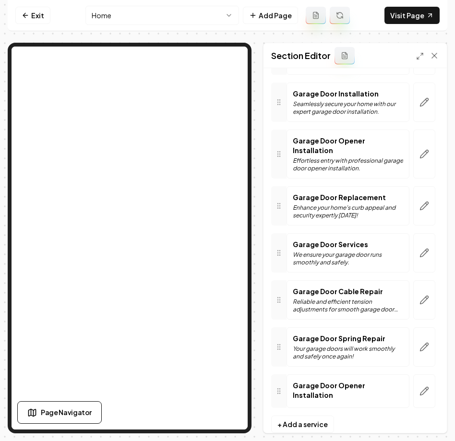
click at [220, 19] on html "Computer Required This feature is only available on a computer. Please switch t…" at bounding box center [227, 220] width 455 height 441
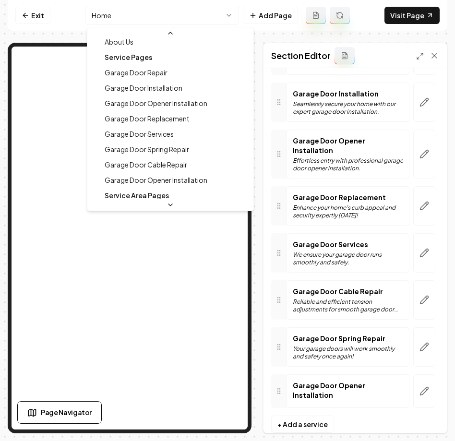
scroll to position [53, 0]
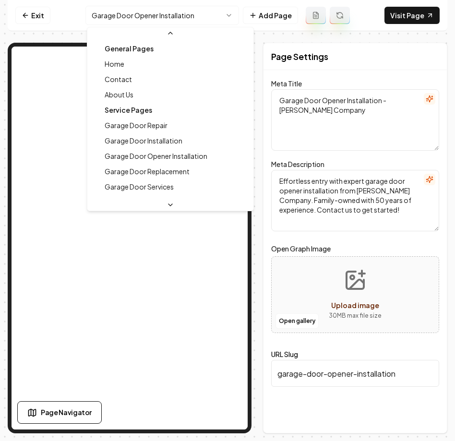
click at [172, 19] on html "Computer Required This feature is only available on a computer. Please switch t…" at bounding box center [227, 220] width 455 height 441
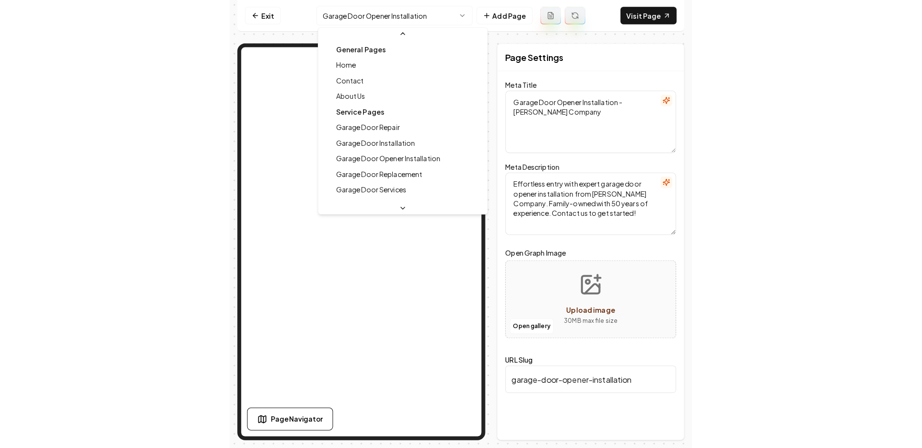
scroll to position [41, 0]
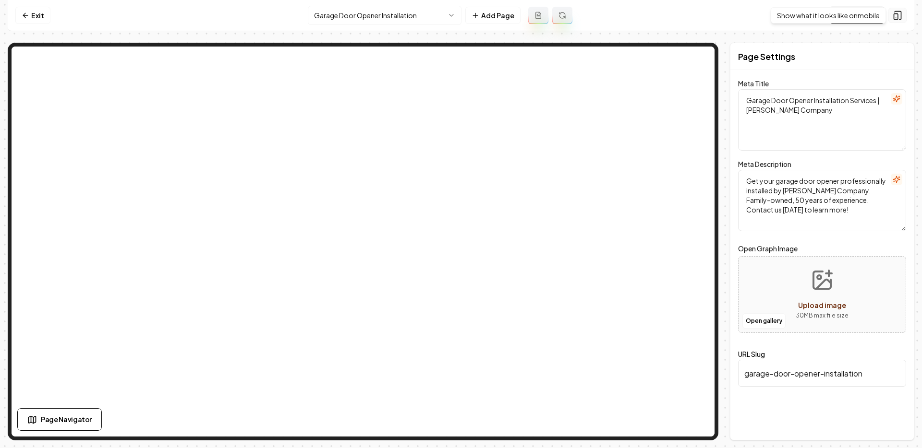
click at [455, 20] on icon at bounding box center [898, 16] width 10 height 10
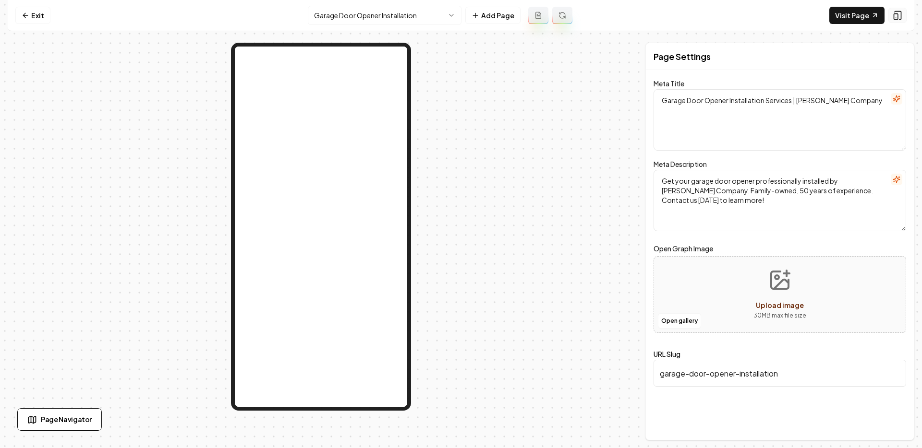
click at [455, 20] on icon at bounding box center [898, 16] width 10 height 10
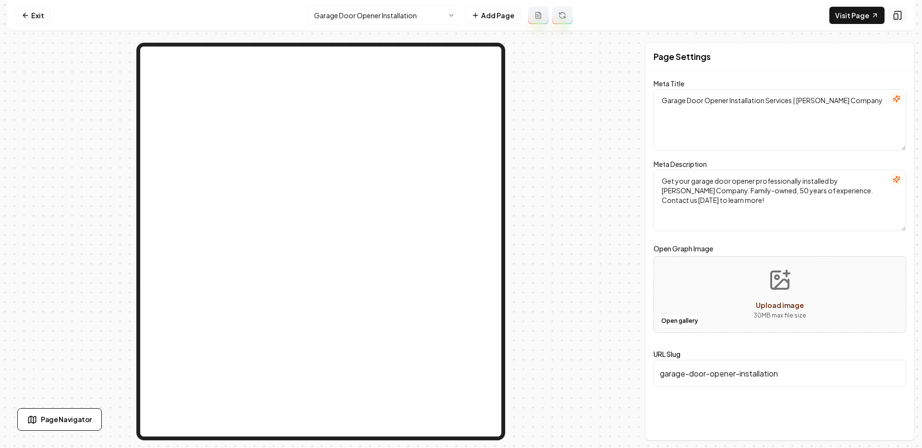
click at [455, 20] on icon at bounding box center [898, 16] width 10 height 10
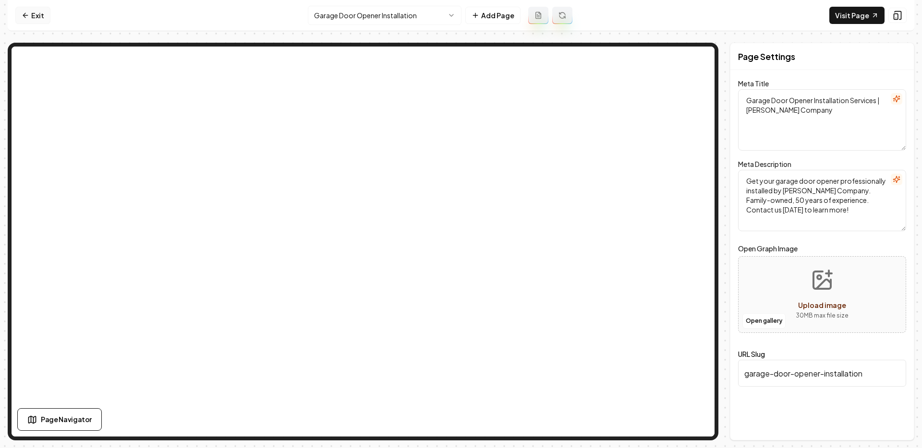
click at [29, 13] on link "Exit" at bounding box center [32, 15] width 35 height 17
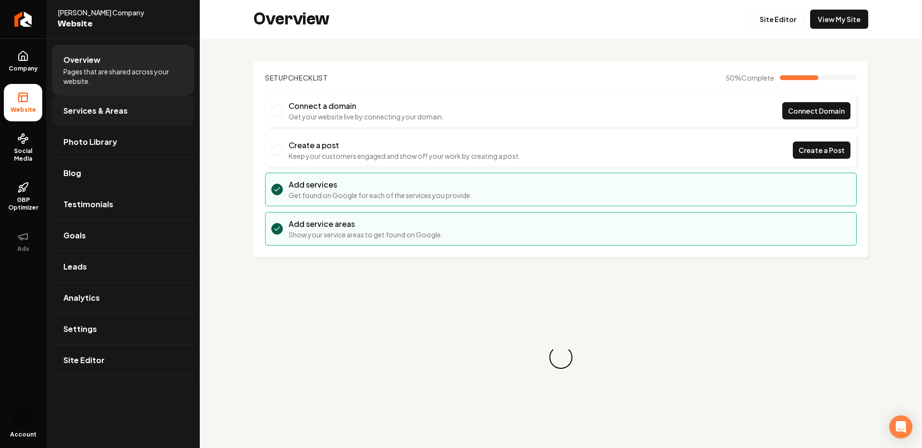
click at [120, 121] on link "Services & Areas" at bounding box center [123, 111] width 142 height 31
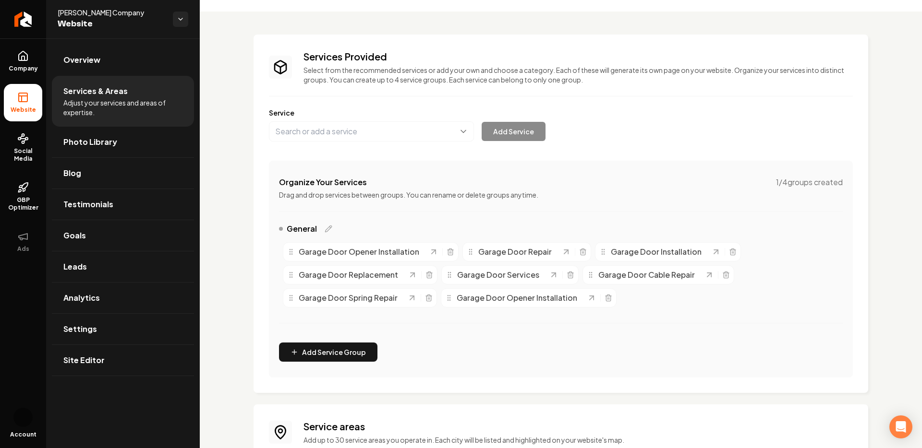
scroll to position [151, 0]
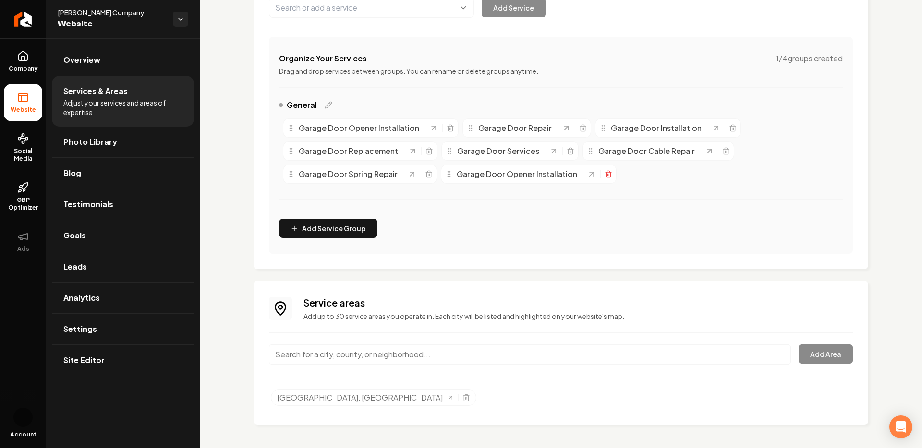
click at [455, 174] on icon "Main content area" at bounding box center [608, 174] width 8 height 8
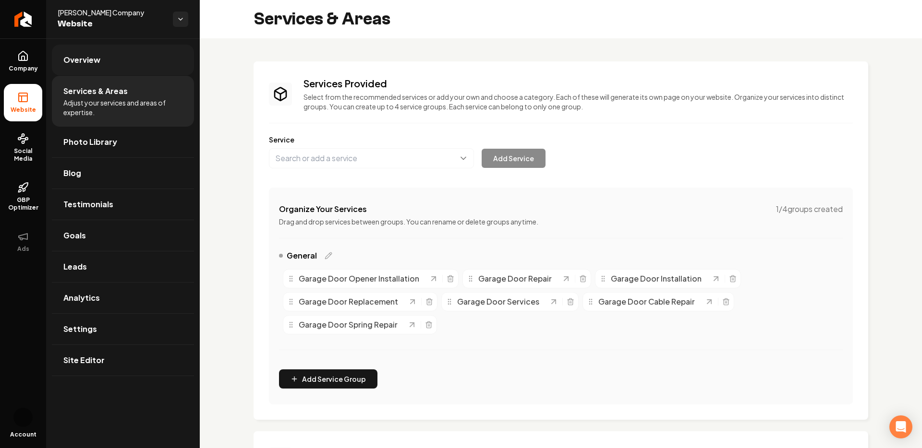
click at [112, 62] on link "Overview" at bounding box center [123, 60] width 142 height 31
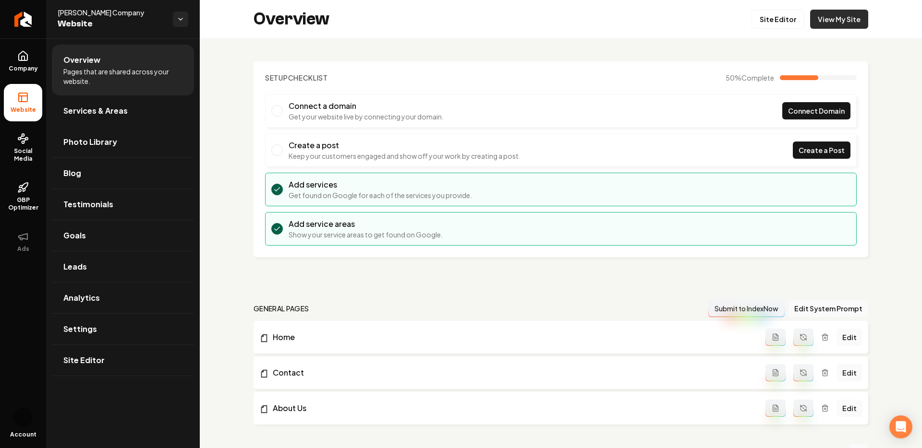
click at [455, 16] on link "View My Site" at bounding box center [839, 19] width 58 height 19
click at [455, 15] on link "Site Editor" at bounding box center [777, 19] width 53 height 19
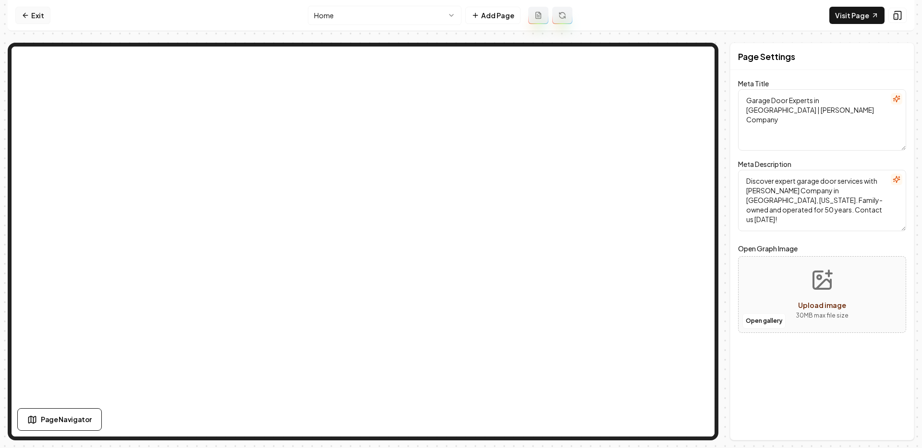
click at [37, 14] on link "Exit" at bounding box center [32, 15] width 35 height 17
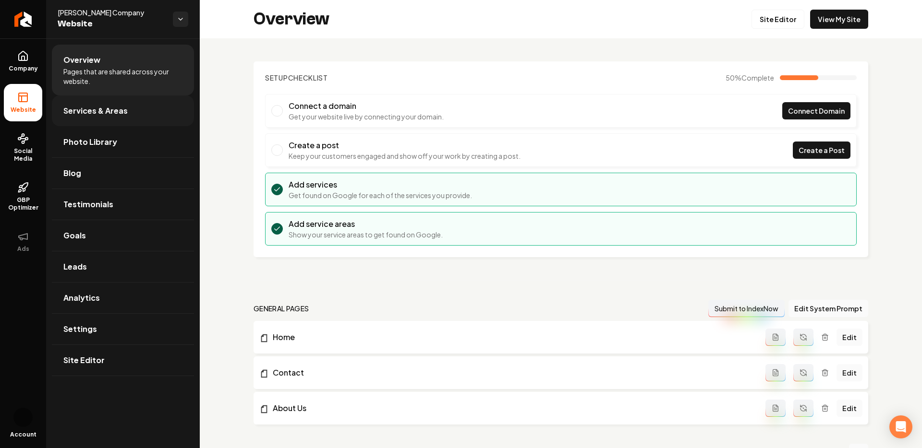
click at [116, 113] on span "Services & Areas" at bounding box center [95, 111] width 64 height 12
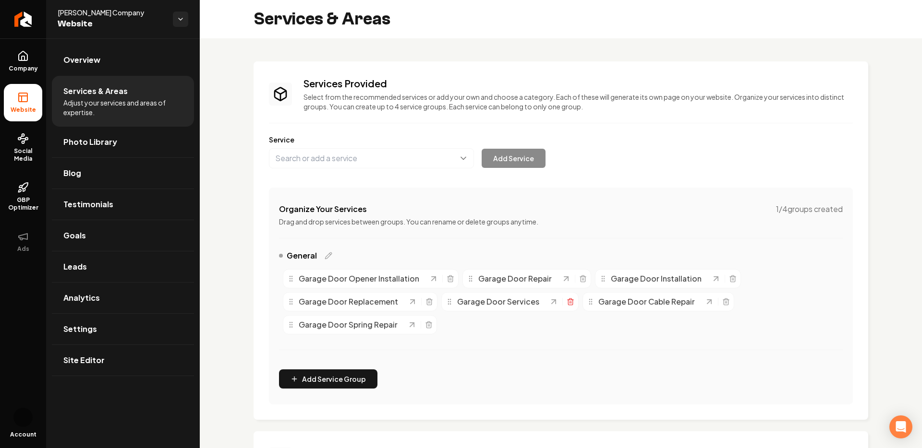
click at [455, 303] on icon "Main content area" at bounding box center [571, 302] width 8 height 8
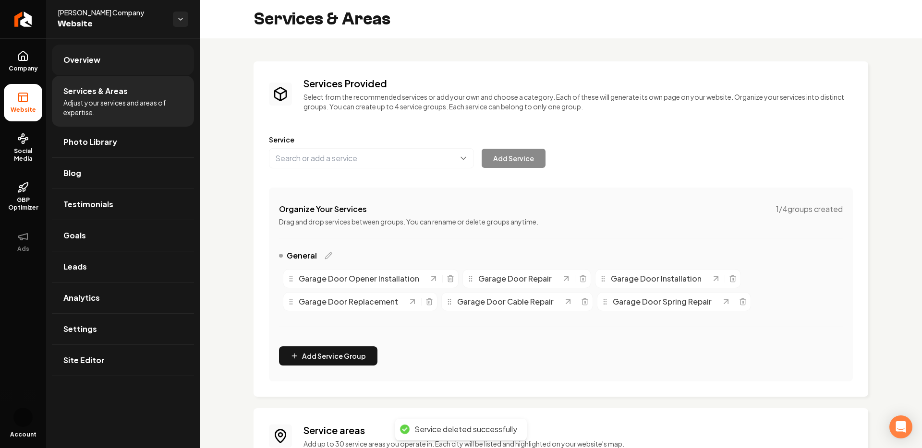
click at [106, 62] on link "Overview" at bounding box center [123, 60] width 142 height 31
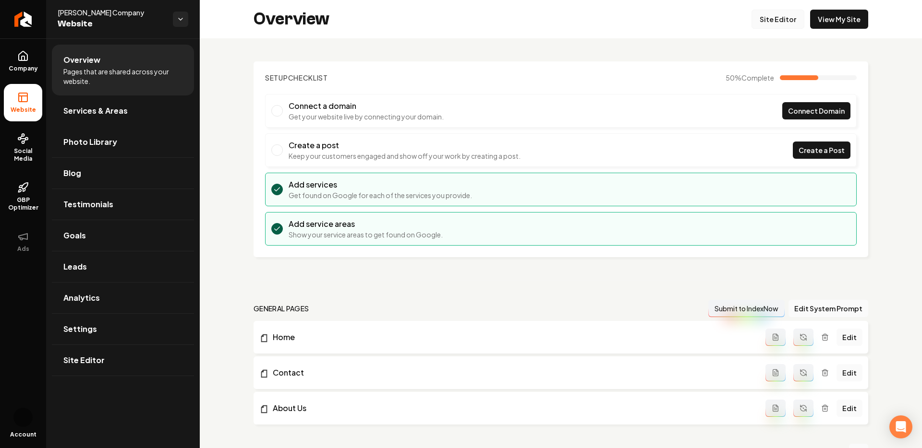
click at [455, 19] on link "Site Editor" at bounding box center [777, 19] width 53 height 19
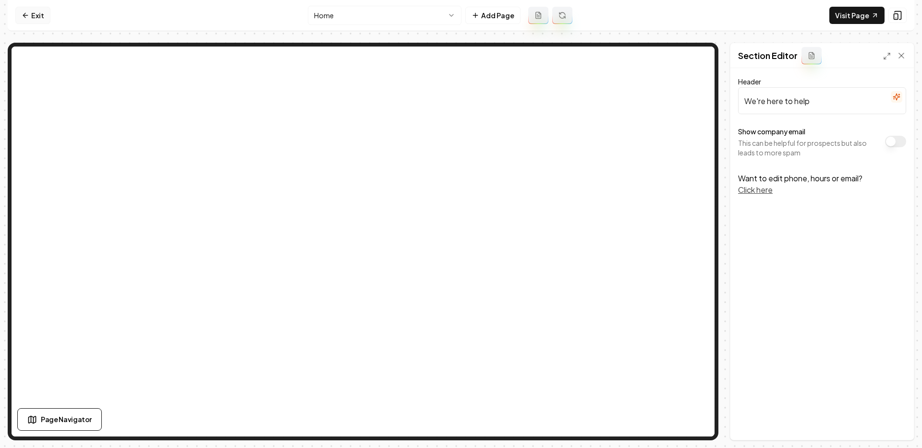
click at [28, 15] on icon at bounding box center [26, 16] width 8 height 8
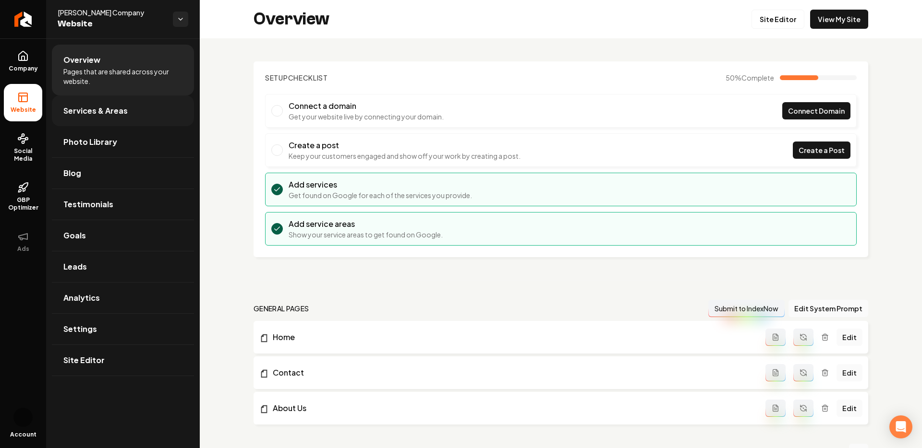
click at [113, 105] on span "Services & Areas" at bounding box center [95, 111] width 64 height 12
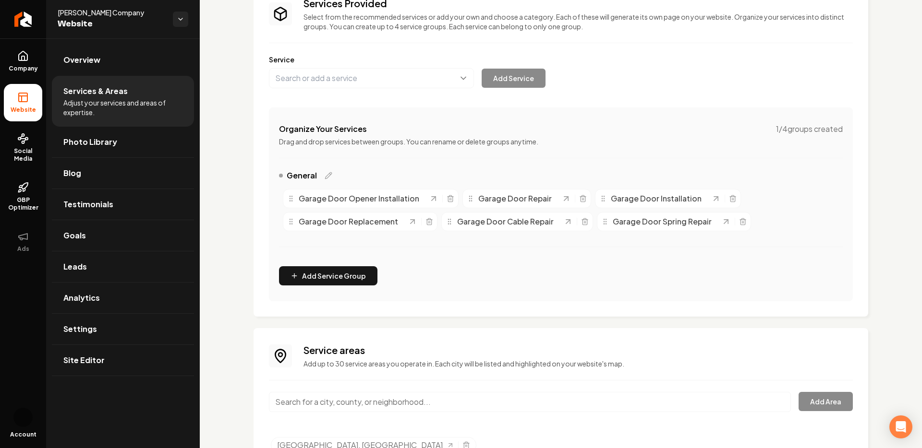
scroll to position [128, 0]
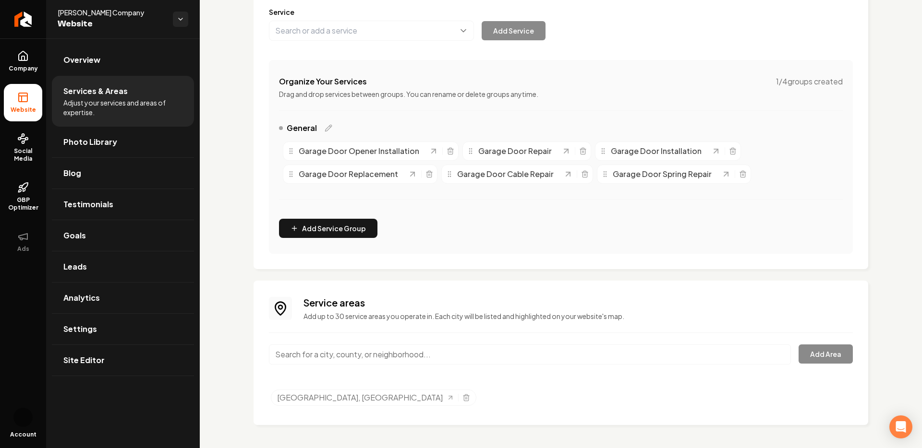
click at [334, 354] on input "Main content area" at bounding box center [530, 355] width 522 height 20
click at [455, 354] on button "Add Area" at bounding box center [825, 354] width 54 height 19
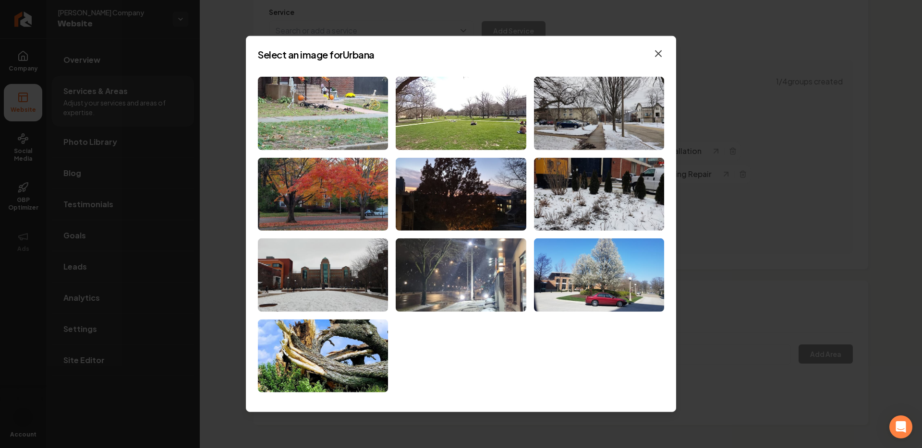
click at [455, 49] on icon "button" at bounding box center [658, 54] width 12 height 12
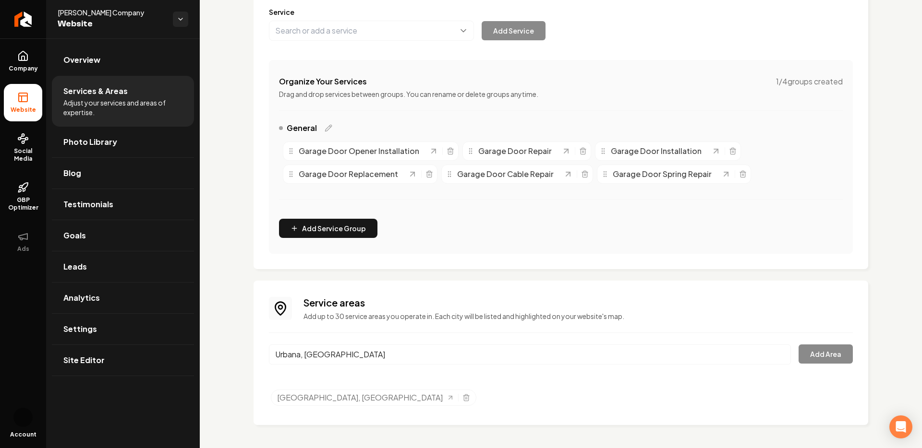
click at [455, 359] on input "Urbana, [GEOGRAPHIC_DATA]" at bounding box center [530, 355] width 522 height 20
click at [455, 363] on div "[GEOGRAPHIC_DATA], [GEOGRAPHIC_DATA] Add Area" at bounding box center [561, 361] width 584 height 32
click at [455, 355] on input "Urbana, [GEOGRAPHIC_DATA]" at bounding box center [530, 355] width 522 height 20
type input "Urbana, [GEOGRAPHIC_DATA]"
click at [455, 359] on button "Add Area" at bounding box center [825, 354] width 54 height 19
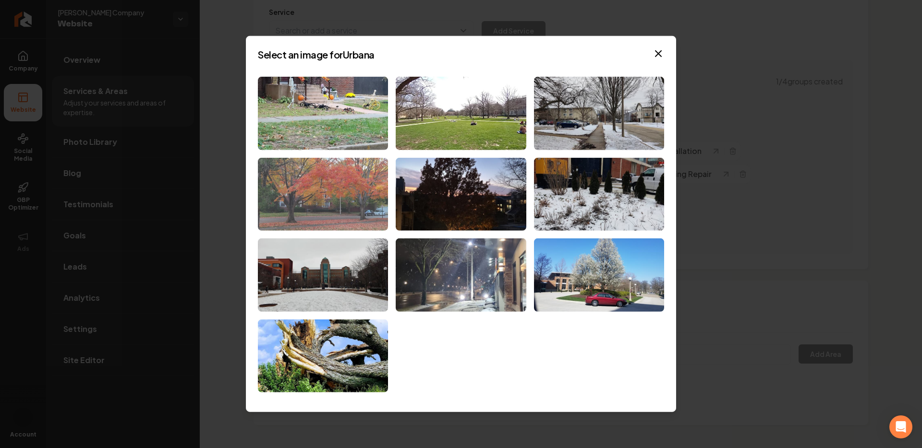
click at [342, 208] on img at bounding box center [323, 193] width 130 height 73
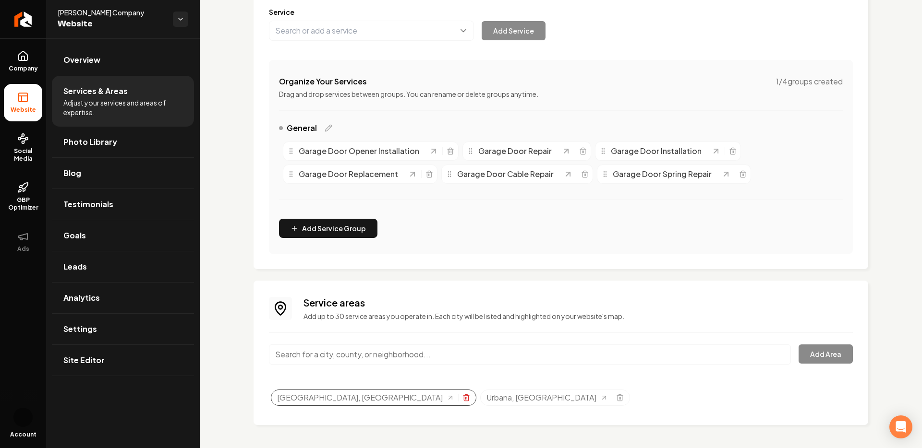
click at [455, 399] on icon "Selected tags" at bounding box center [466, 398] width 8 height 8
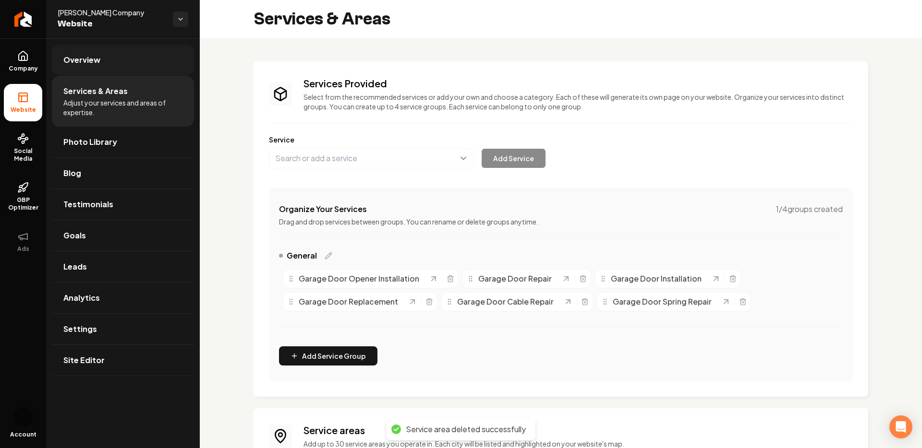
click at [128, 61] on link "Overview" at bounding box center [123, 60] width 142 height 31
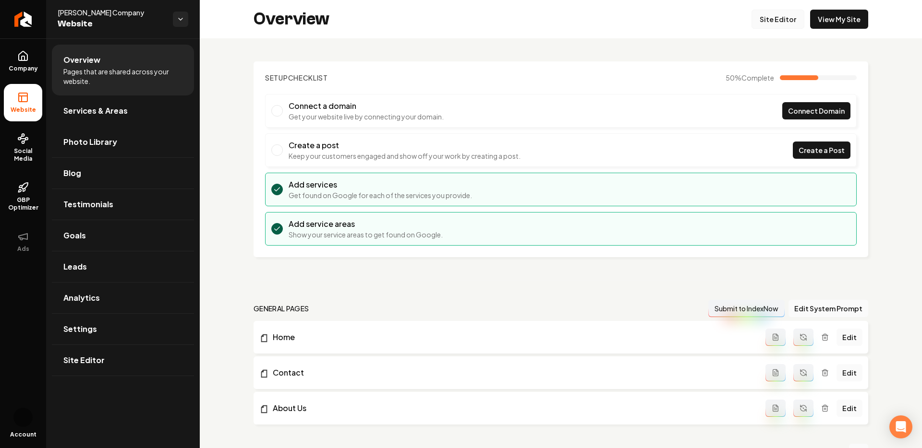
click at [455, 16] on link "Site Editor" at bounding box center [777, 19] width 53 height 19
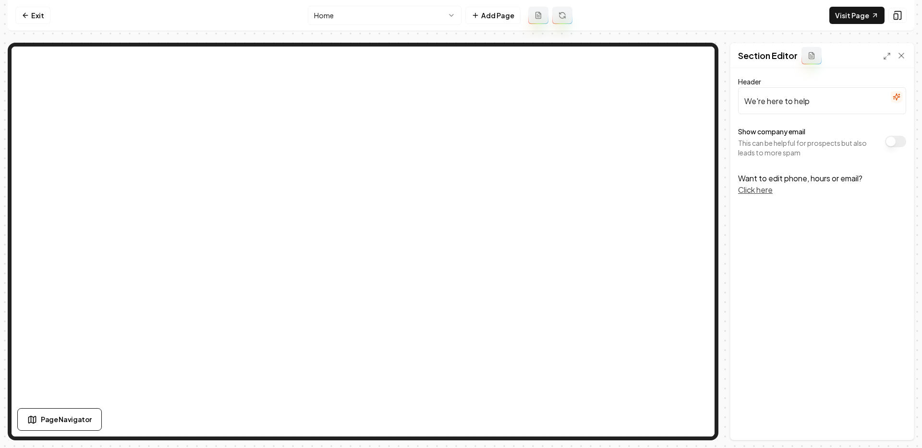
click at [455, 24] on nav "Exit Home Add Page Visit Page" at bounding box center [461, 15] width 906 height 31
type input "Our Garage Door Services"
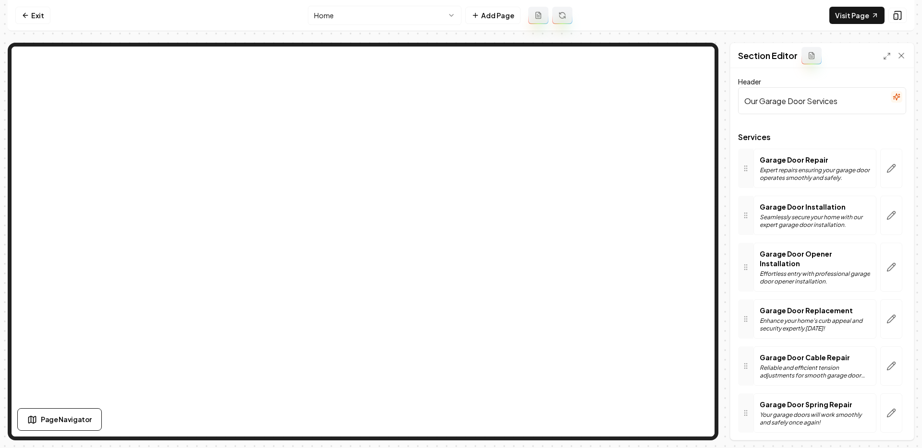
scroll to position [27, 0]
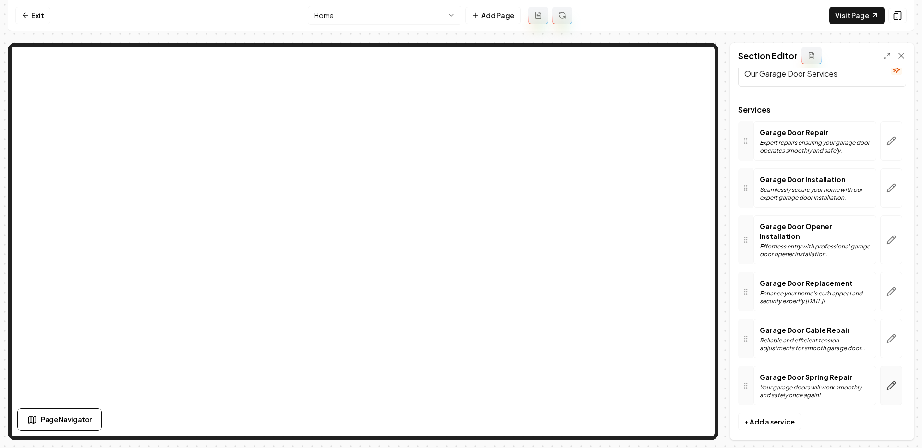
click at [891, 381] on icon "button" at bounding box center [891, 386] width 10 height 10
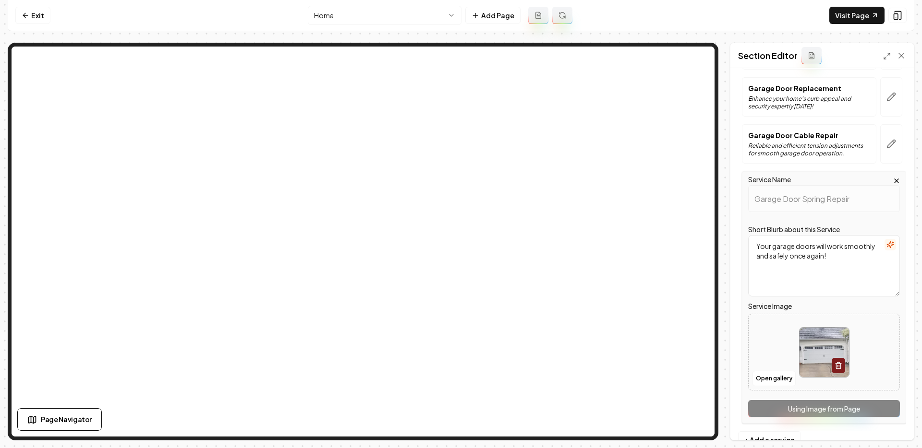
scroll to position [241, 0]
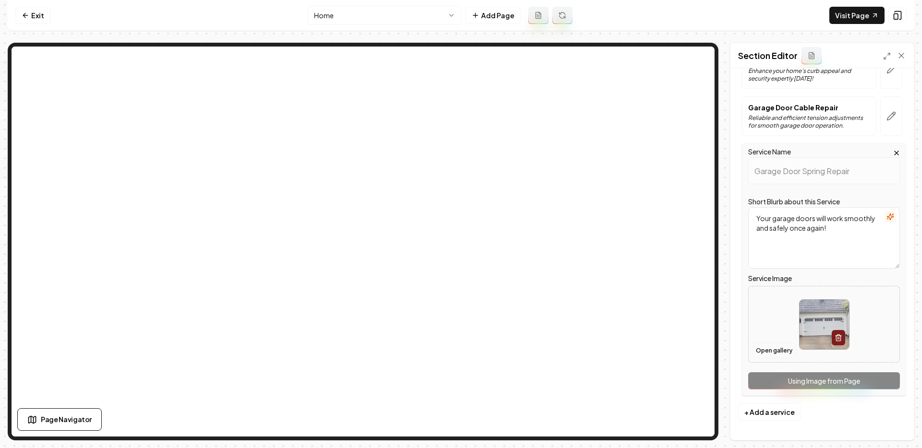
click at [769, 348] on button "Open gallery" at bounding box center [773, 350] width 43 height 15
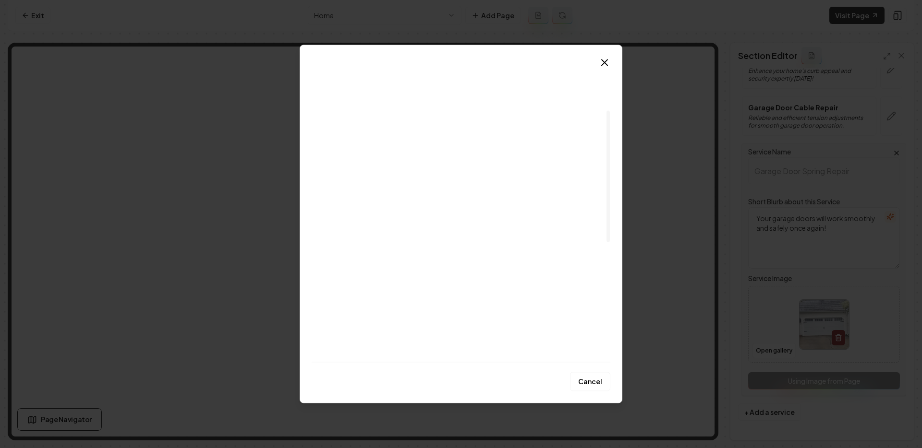
scroll to position [106, 0]
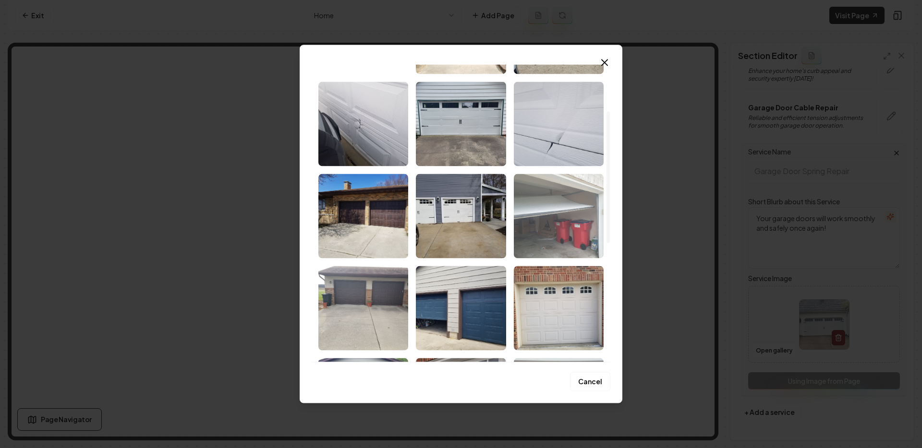
click at [549, 208] on img "Select image image_68c1938c5c7cd75eb8d0ad61.jpeg" at bounding box center [559, 216] width 90 height 85
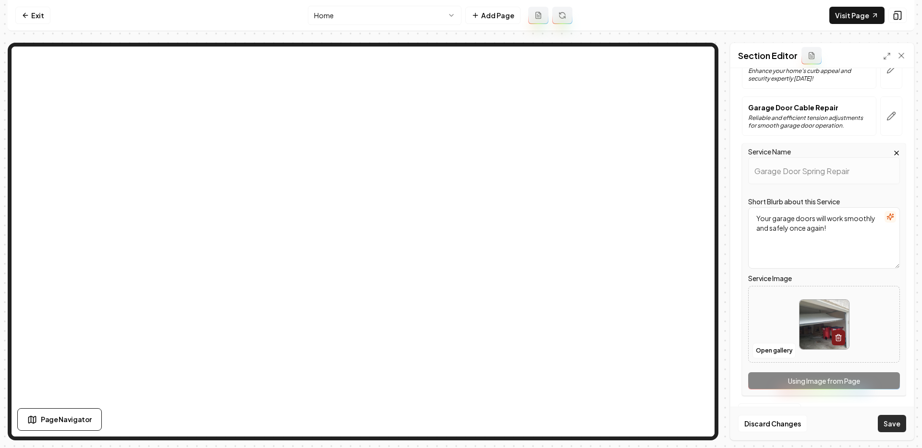
click at [899, 423] on button "Save" at bounding box center [892, 423] width 28 height 17
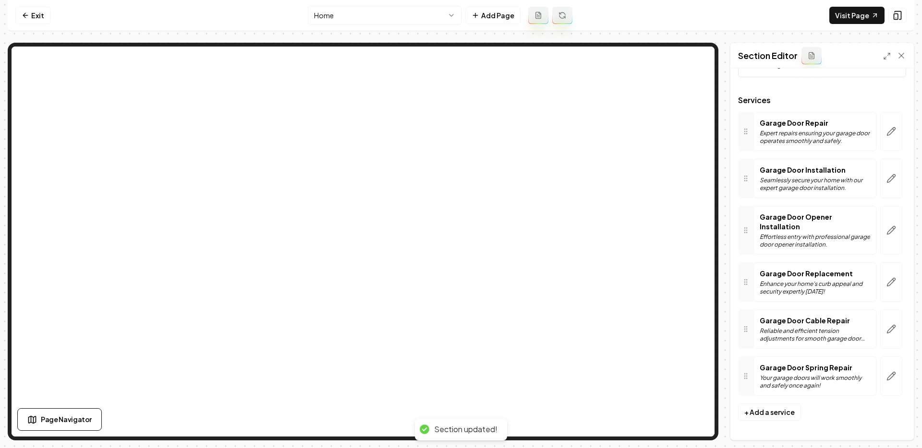
scroll to position [27, 0]
